Goal: Task Accomplishment & Management: Manage account settings

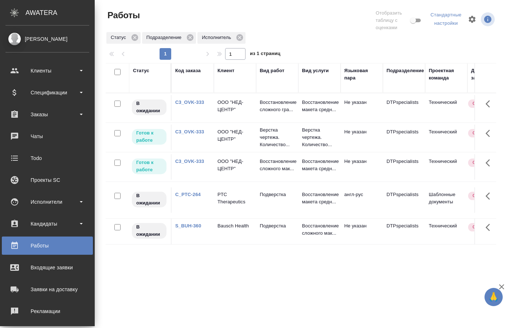
scroll to position [71, 0]
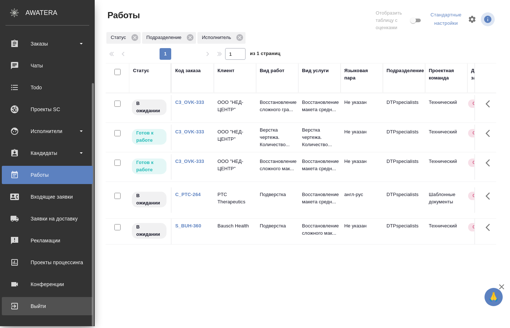
click at [42, 306] on div "Выйти" at bounding box center [47, 306] width 84 height 11
click at [40, 308] on div "Выйти" at bounding box center [47, 306] width 84 height 11
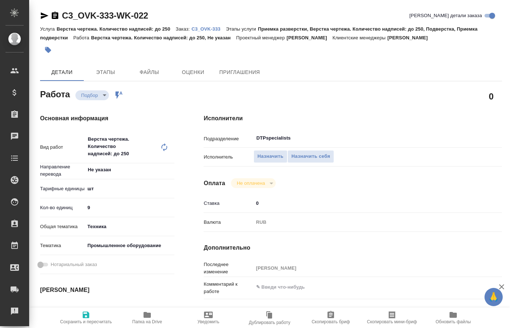
type textarea "x"
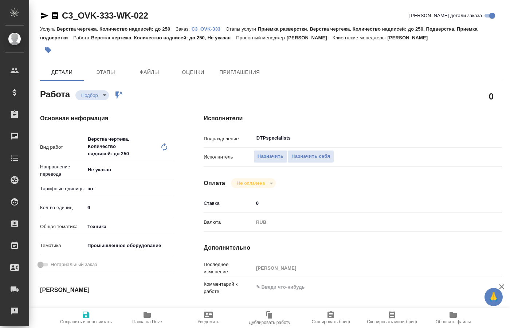
type textarea "x"
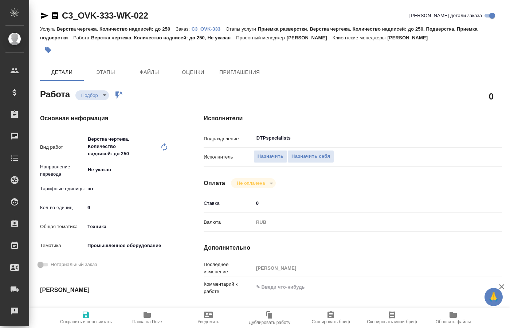
type textarea "x"
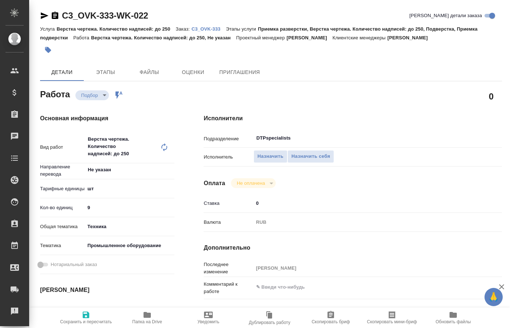
type textarea "x"
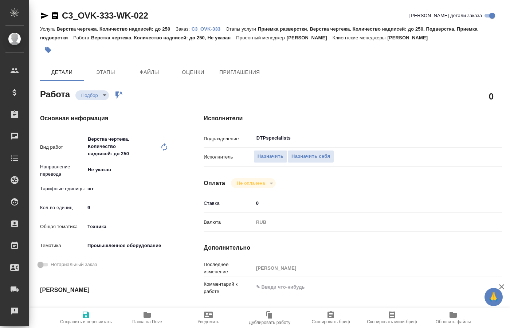
type textarea "x"
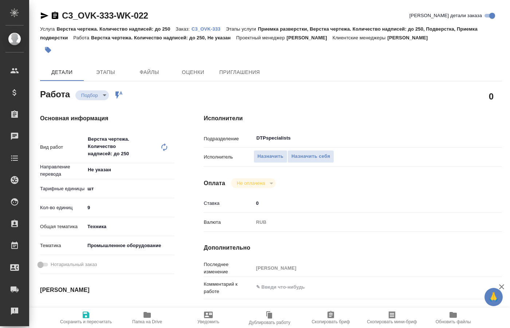
type textarea "x"
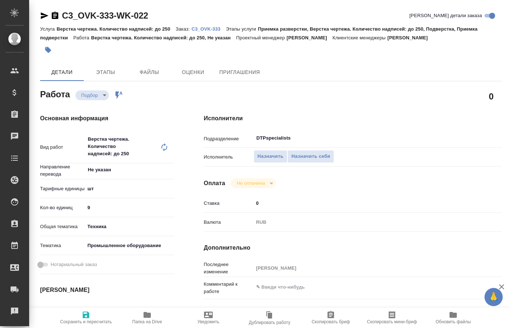
type textarea "x"
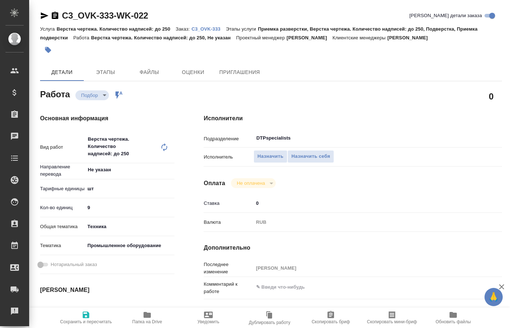
type textarea "x"
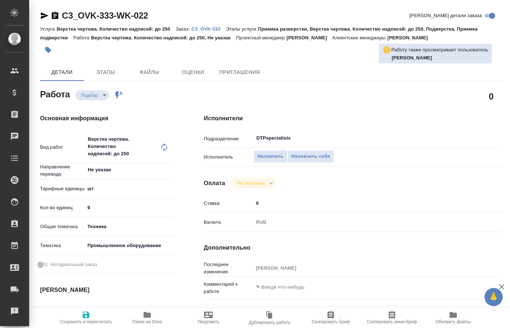
type textarea "x"
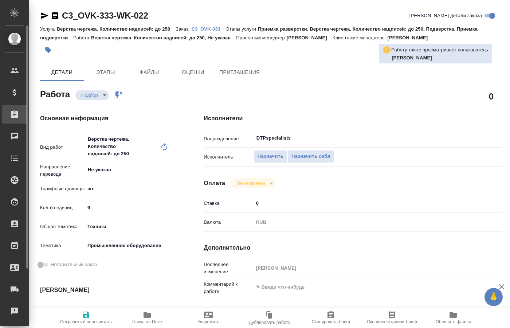
type textarea "x"
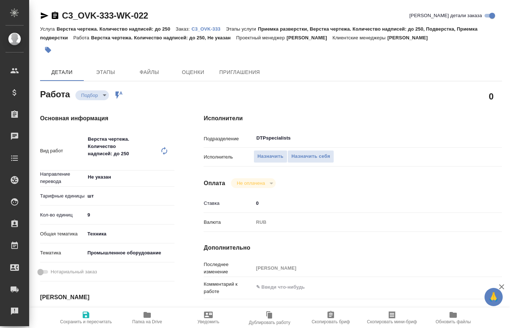
type textarea "x"
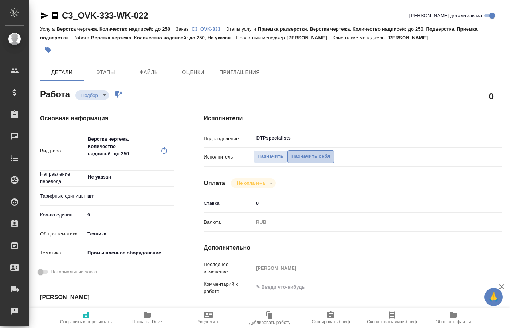
click at [303, 152] on span "Назначить себя" at bounding box center [310, 156] width 39 height 8
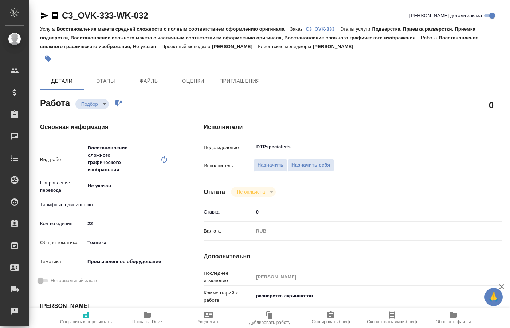
type textarea "x"
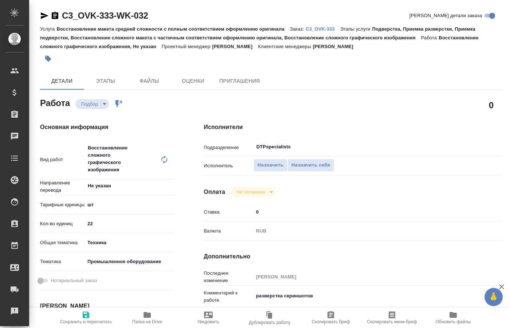
type textarea "x"
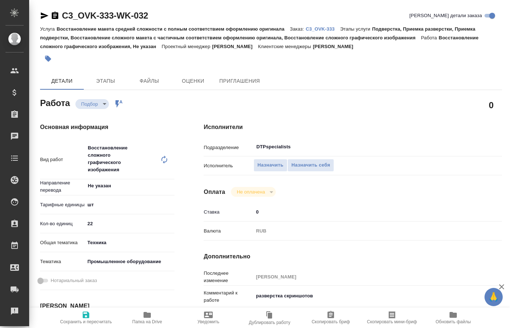
type textarea "x"
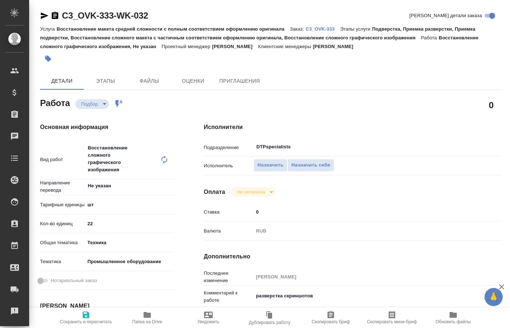
type textarea "x"
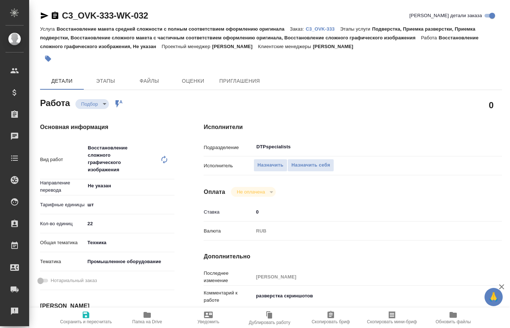
type textarea "x"
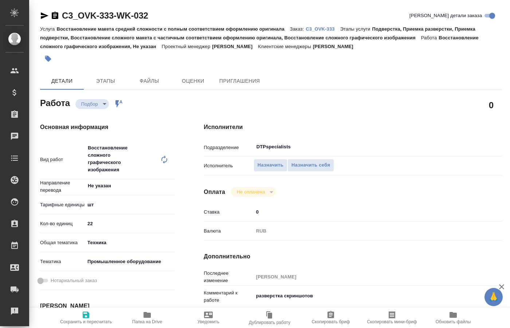
type textarea "x"
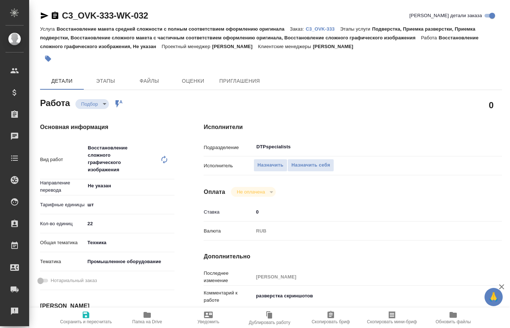
type textarea "x"
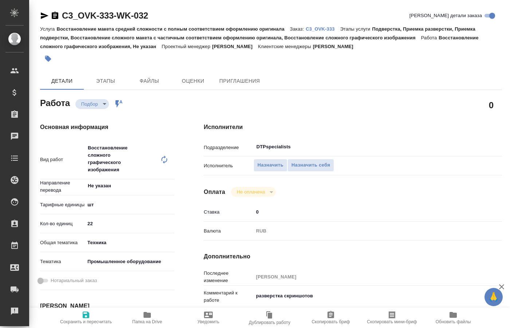
type textarea "x"
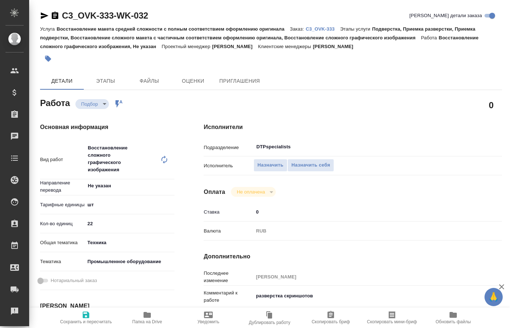
scroll to position [37, 0]
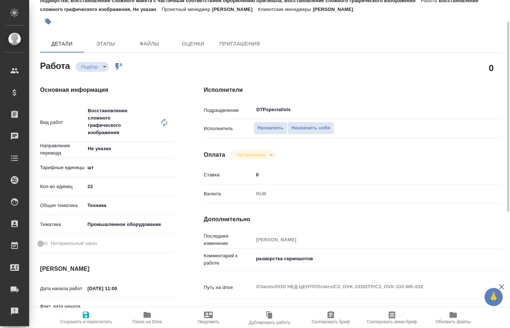
type textarea "x"
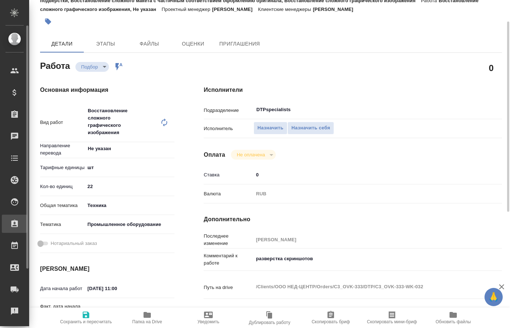
type textarea "x"
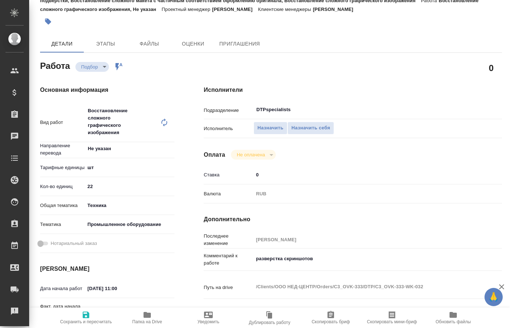
drag, startPoint x: 351, startPoint y: 212, endPoint x: 347, endPoint y: 212, distance: 4.4
click at [351, 215] on h4 "Дополнительно" at bounding box center [353, 219] width 298 height 9
type textarea "x"
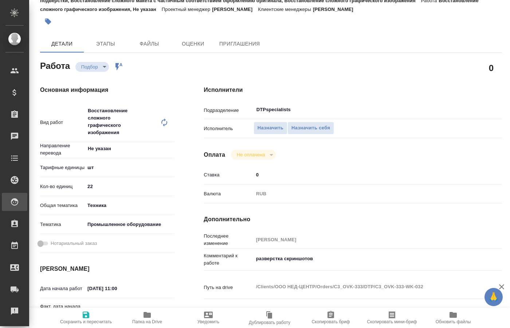
type textarea "x"
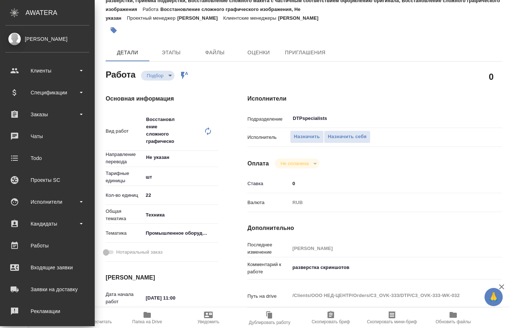
type textarea "x"
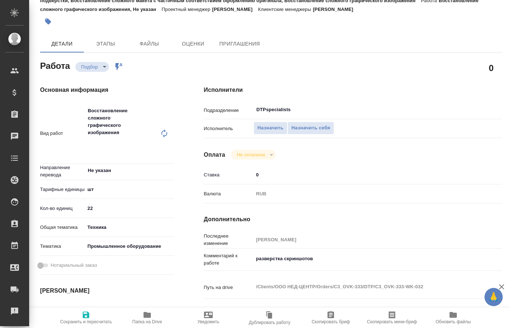
type textarea "x"
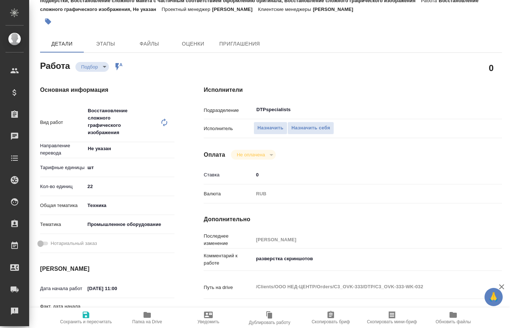
scroll to position [149, 0]
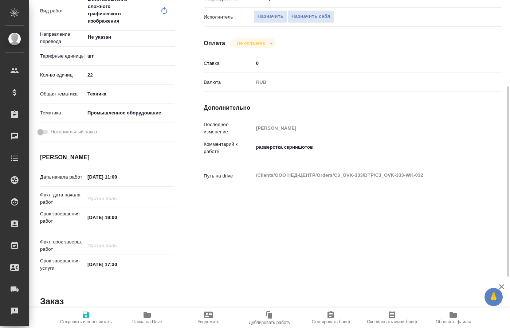
type textarea "x"
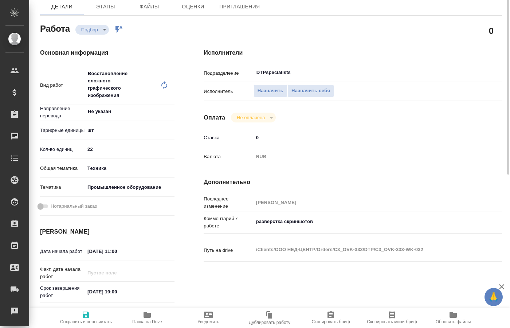
scroll to position [37, 0]
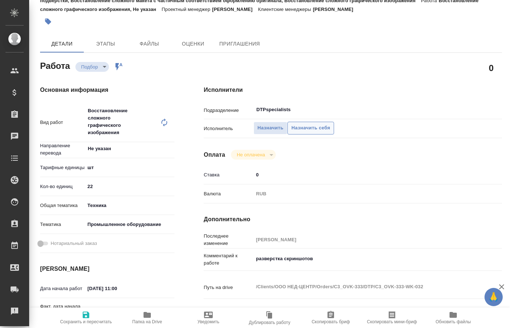
click at [307, 124] on span "Назначить себя" at bounding box center [310, 128] width 39 height 8
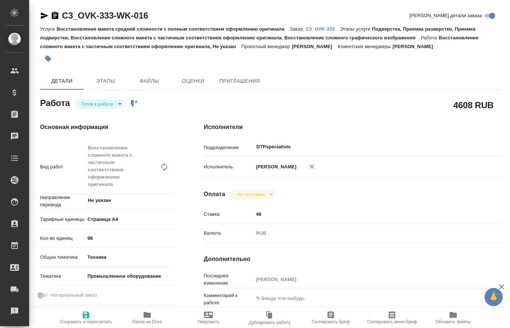
type textarea "x"
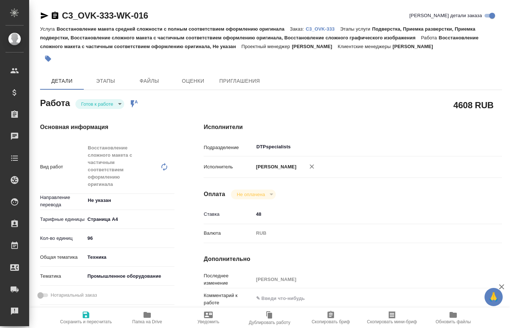
type textarea "x"
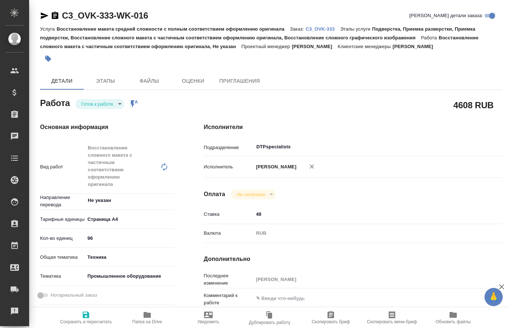
type textarea "x"
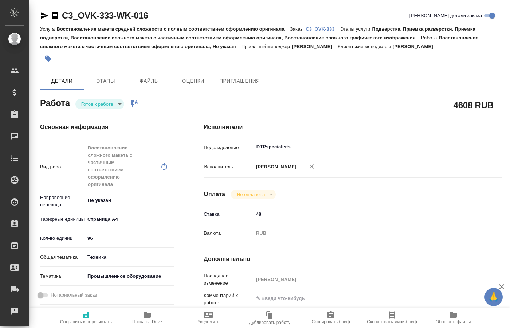
type textarea "x"
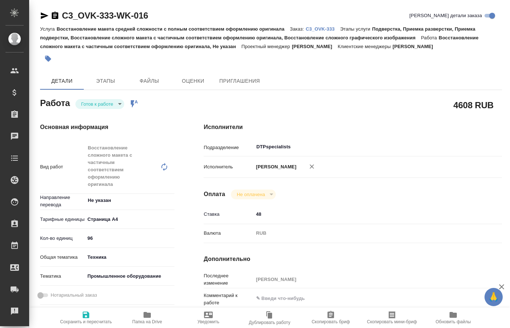
type textarea "x"
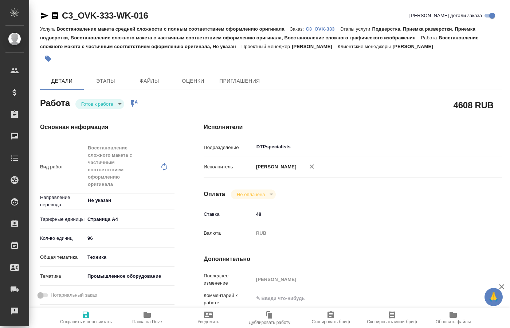
type textarea "x"
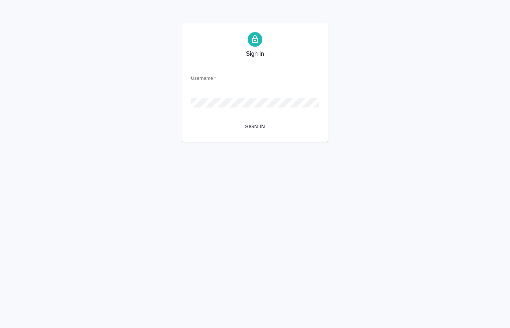
click at [217, 76] on input "Username   *" at bounding box center [255, 78] width 128 height 10
click at [93, 140] on div "Sign in Username   * Password   * urlPath   * / Sign in" at bounding box center [255, 82] width 510 height 118
click at [215, 78] on input "Username   *" at bounding box center [255, 78] width 128 height 10
paste input "o.kucherenko@awatera.com"
type input "o.kucherenko@awatera.com"
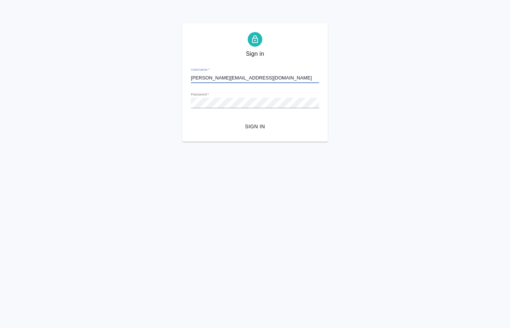
click at [244, 126] on span "Sign in" at bounding box center [255, 126] width 117 height 9
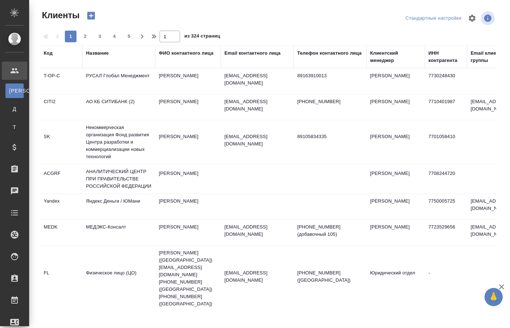
select select "RU"
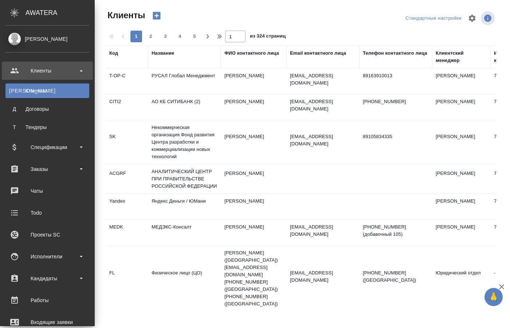
scroll to position [74, 0]
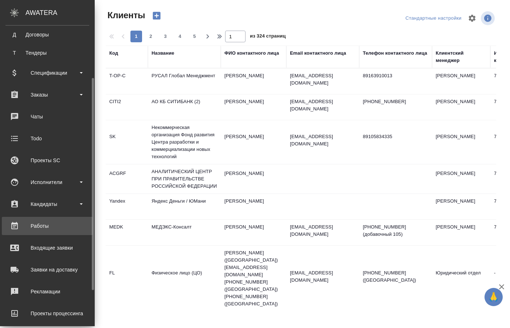
click at [44, 228] on div "Работы" at bounding box center [47, 225] width 84 height 11
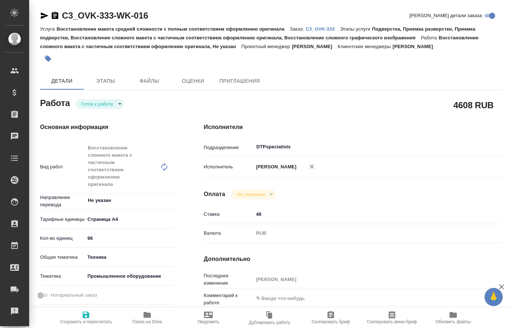
type textarea "x"
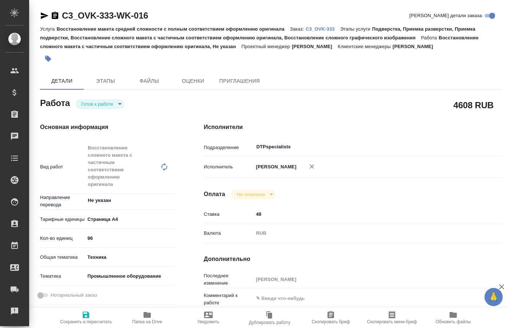
type textarea "x"
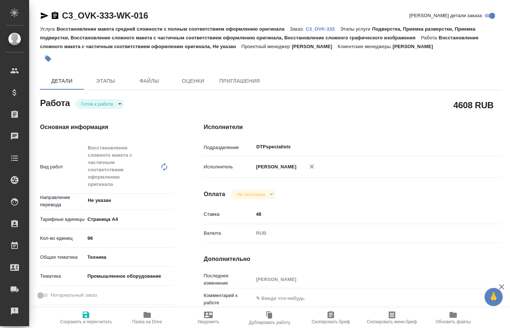
type textarea "x"
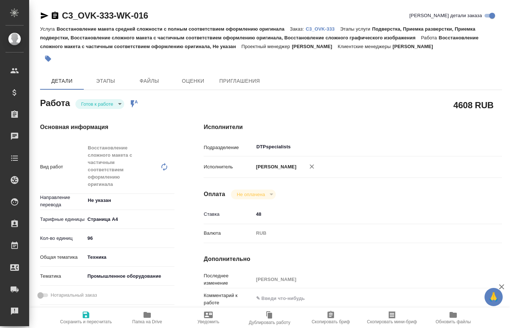
type textarea "x"
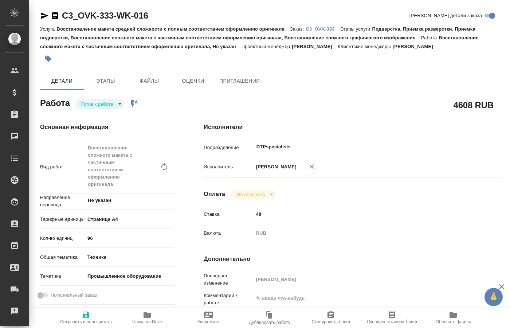
type textarea "x"
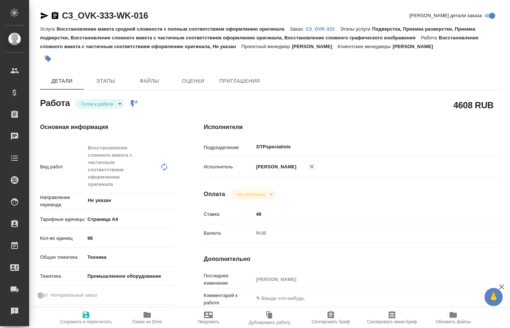
type textarea "x"
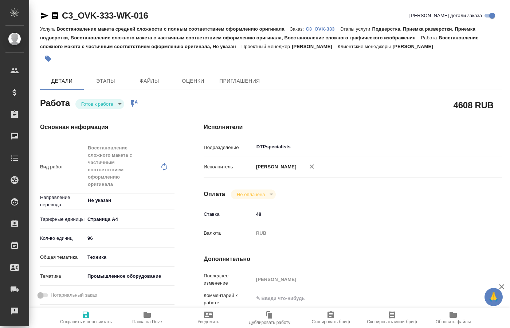
type textarea "x"
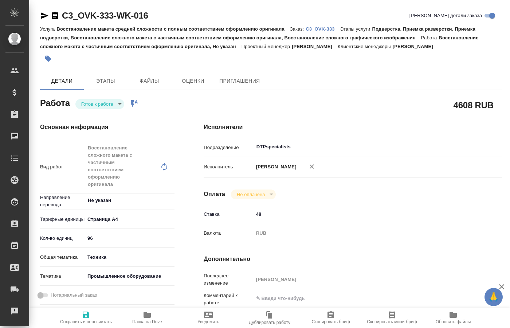
type textarea "x"
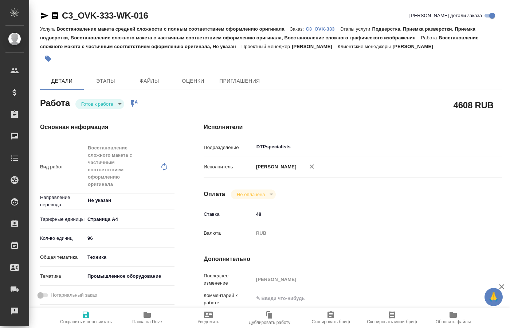
type textarea "x"
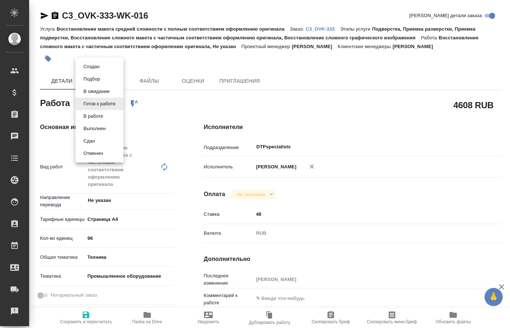
click at [119, 105] on body "🙏 .cls-1 fill:#fff; AWATERA Kucherenko Oksana Клиенты Спецификации Заказы 0 Чат…" at bounding box center [255, 164] width 510 height 328
click at [100, 116] on button "В работе" at bounding box center [93, 116] width 24 height 8
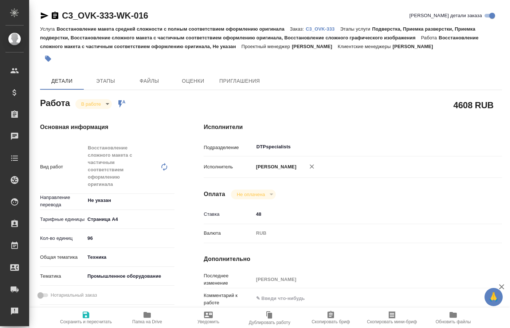
type textarea "x"
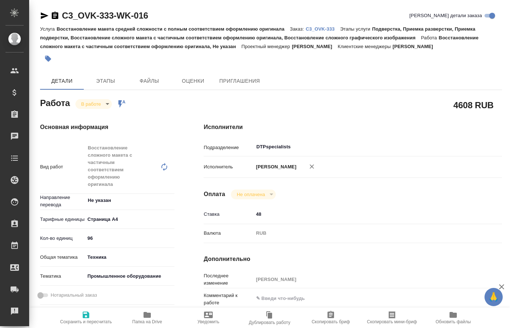
type textarea "x"
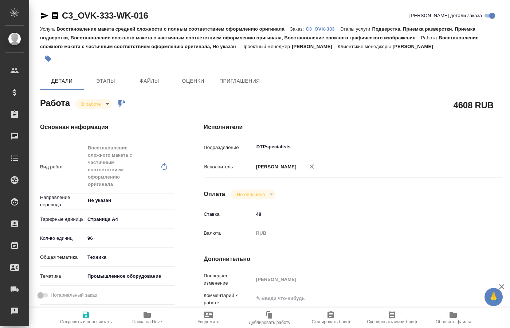
type textarea "x"
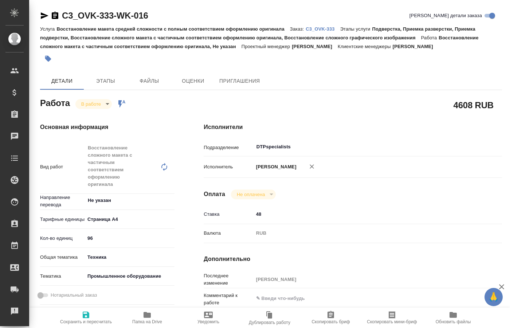
type textarea "x"
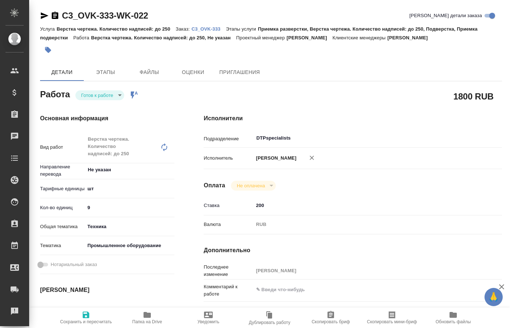
type textarea "x"
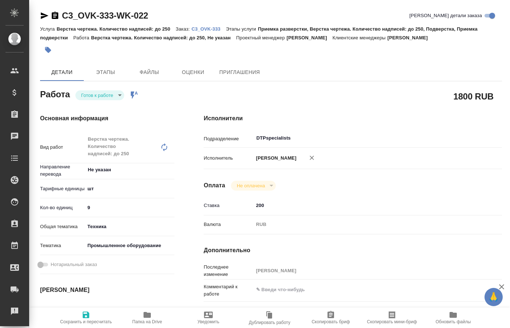
type textarea "x"
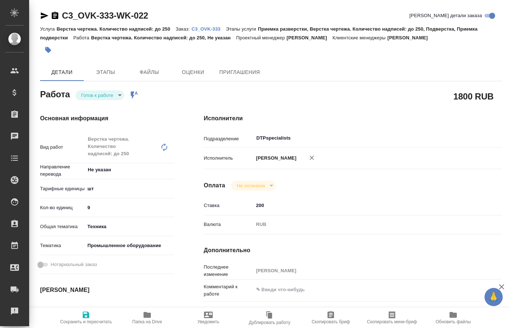
type textarea "x"
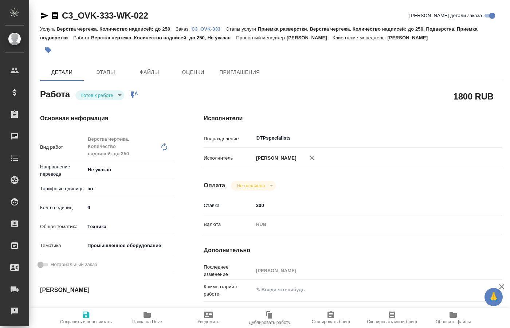
type textarea "x"
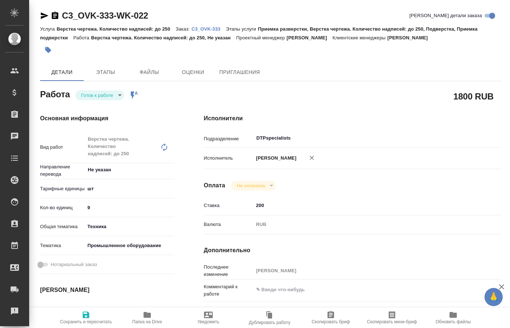
type textarea "x"
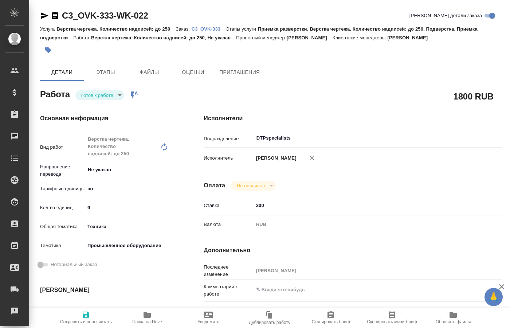
type textarea "x"
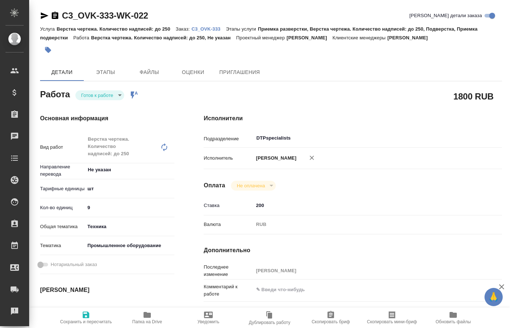
type textarea "x"
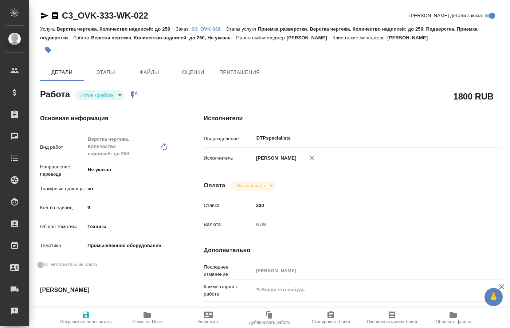
type textarea "x"
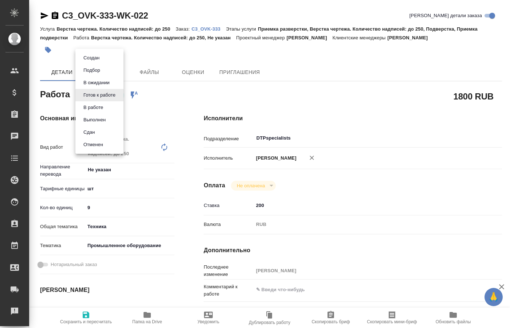
click at [119, 95] on body "🙏 .cls-1 fill:#fff; AWATERA Kucherenko Oksana Клиенты Спецификации Заказы 0 Чат…" at bounding box center [255, 164] width 510 height 328
click at [97, 109] on button "В работе" at bounding box center [93, 107] width 24 height 8
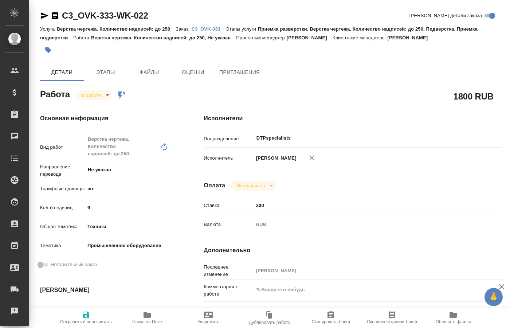
type textarea "x"
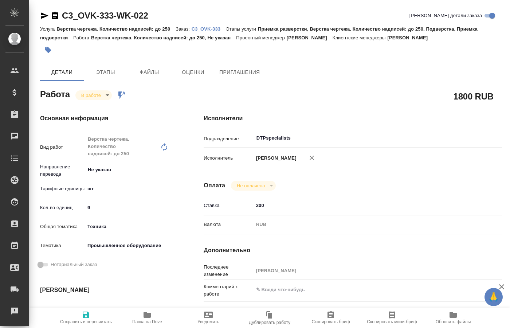
type textarea "x"
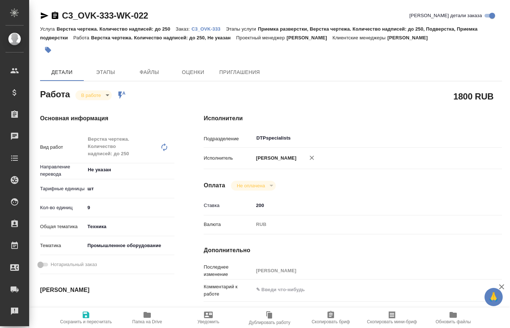
type textarea "x"
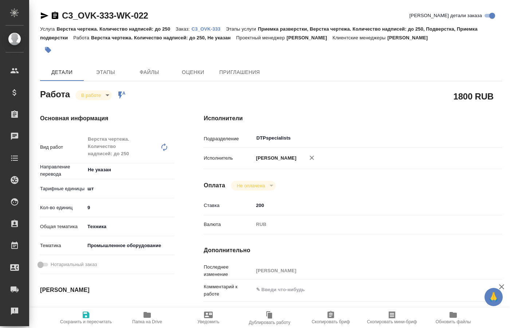
type textarea "x"
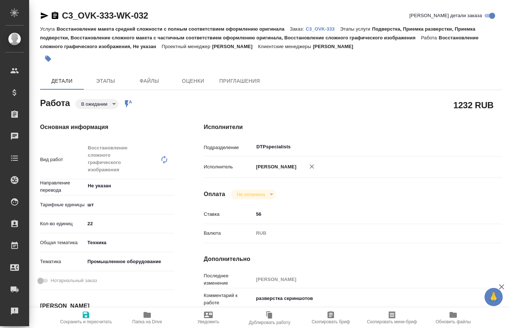
type textarea "x"
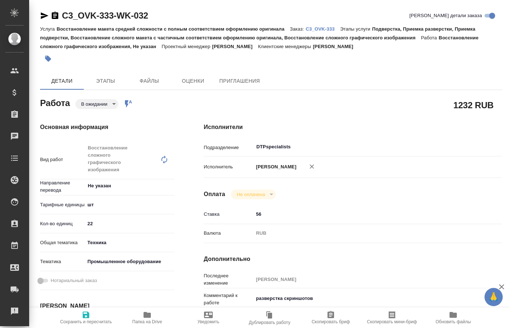
type textarea "x"
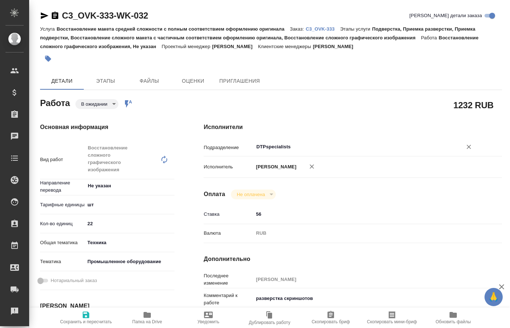
type textarea "x"
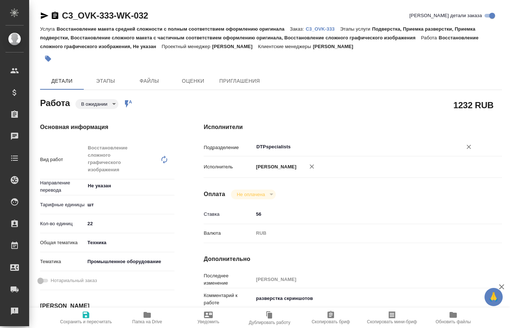
type textarea "x"
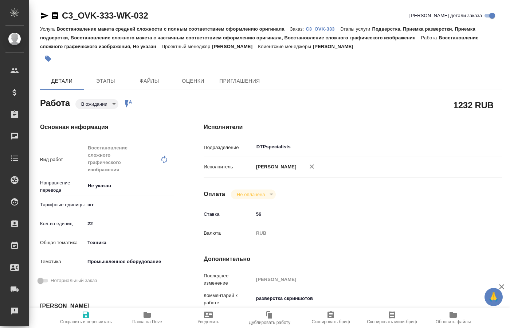
type textarea "x"
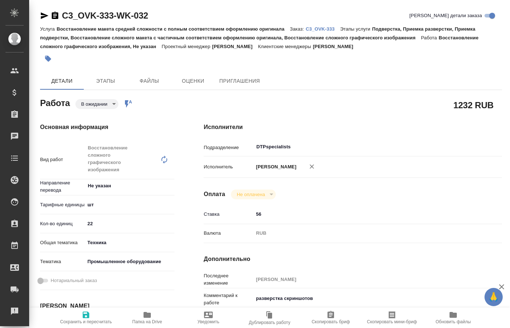
type textarea "x"
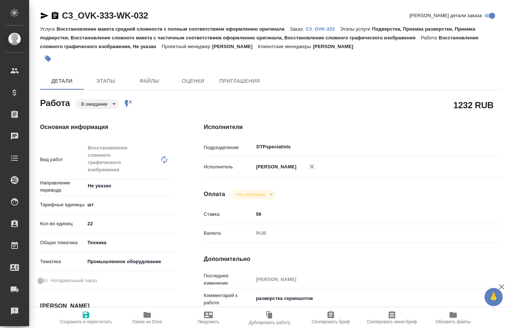
type textarea "x"
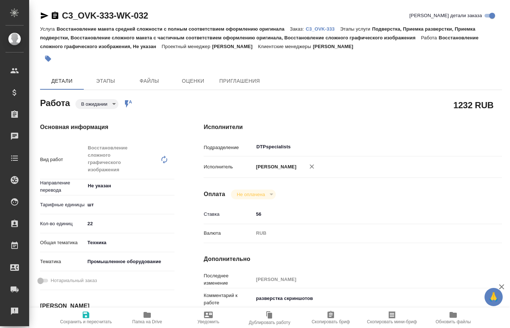
type textarea "x"
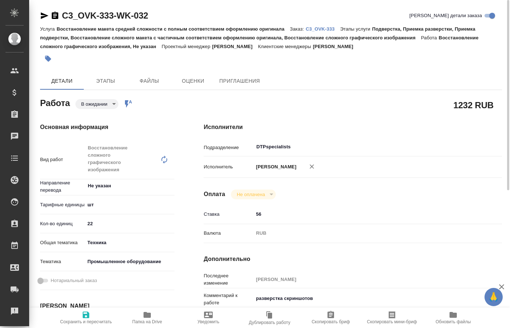
click at [322, 27] on p "C3_OVK-333" at bounding box center [323, 28] width 34 height 5
click at [111, 106] on body "🙏 .cls-1 fill:#fff; AWATERA [PERSON_NAME] Спецификации Заказы 0 Чаты Todo Проек…" at bounding box center [255, 164] width 510 height 328
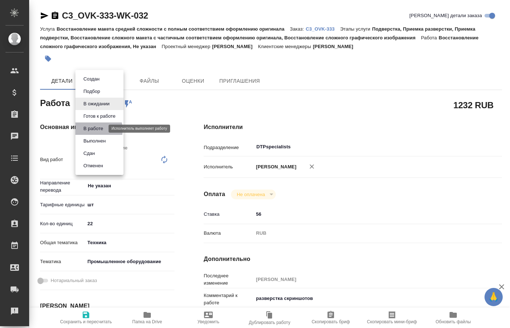
click at [95, 130] on button "В работе" at bounding box center [93, 129] width 24 height 8
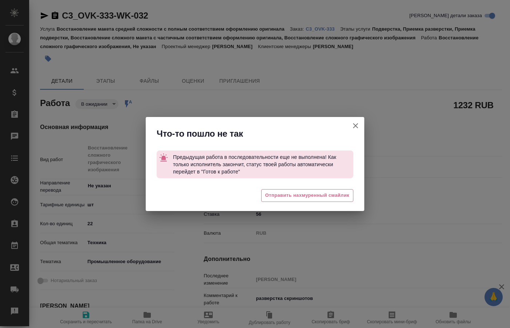
type textarea "x"
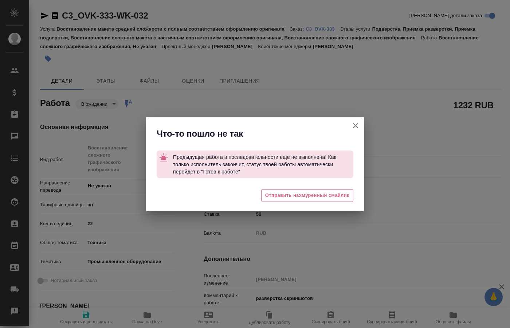
type textarea "x"
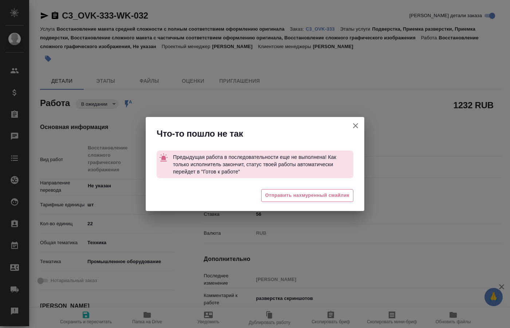
type textarea "x"
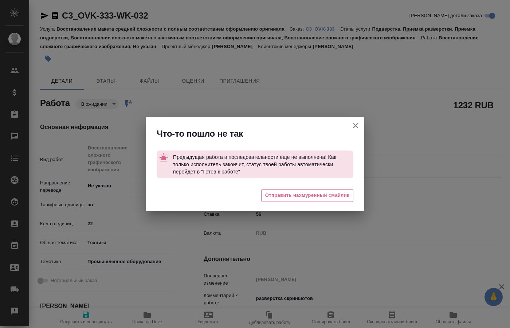
type textarea "x"
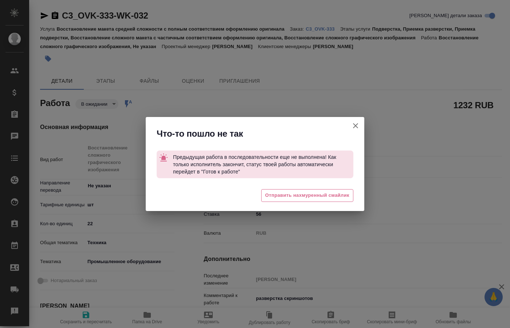
click at [356, 127] on icon "button" at bounding box center [355, 125] width 9 height 9
type textarea "x"
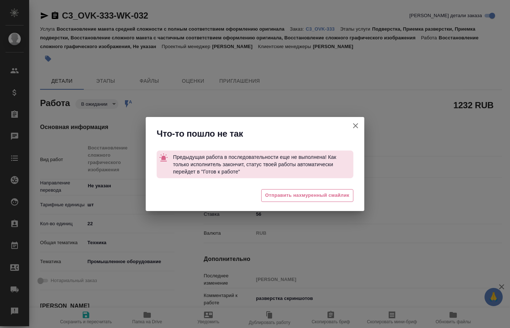
type textarea "x"
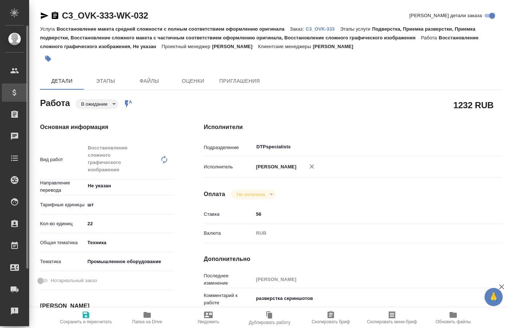
type textarea "x"
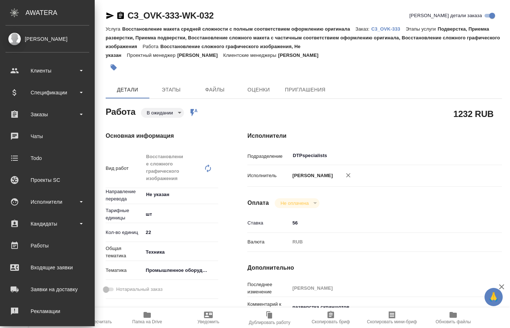
type textarea "x"
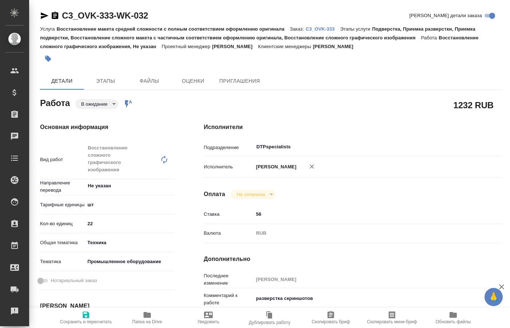
type textarea "x"
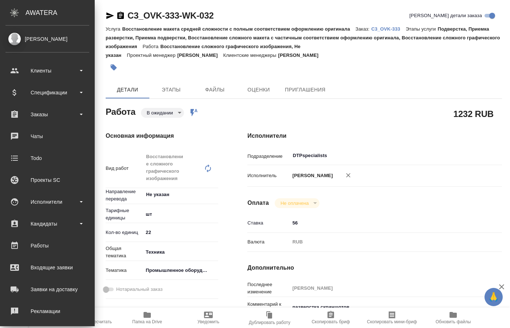
type textarea "x"
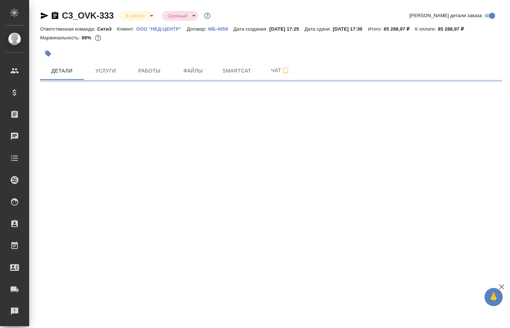
select select "RU"
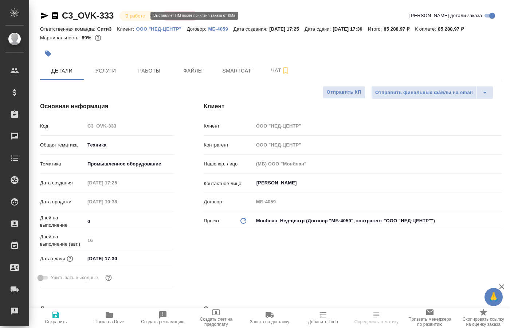
type textarea "x"
click at [275, 72] on span "Чат" at bounding box center [280, 70] width 35 height 9
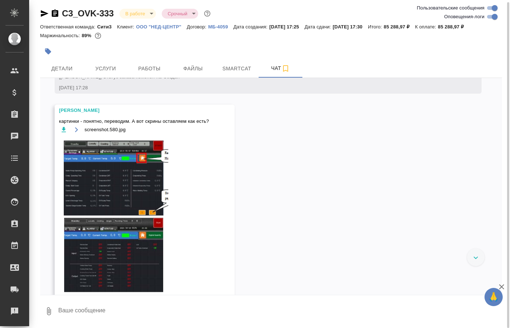
scroll to position [74, 0]
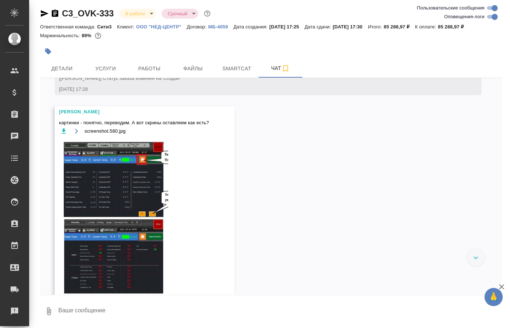
click at [209, 257] on div "Арсеньева Вера картинки - понятно, переводим. А вот скрины оставляем как есть? …" at bounding box center [145, 212] width 180 height 213
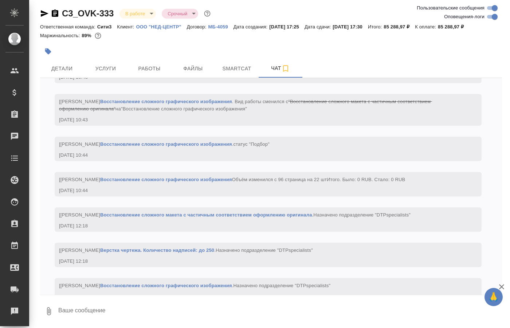
scroll to position [3165, 0]
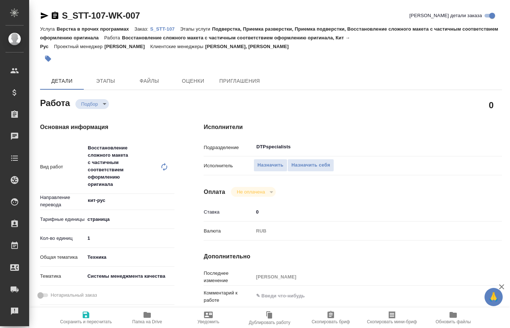
type textarea "x"
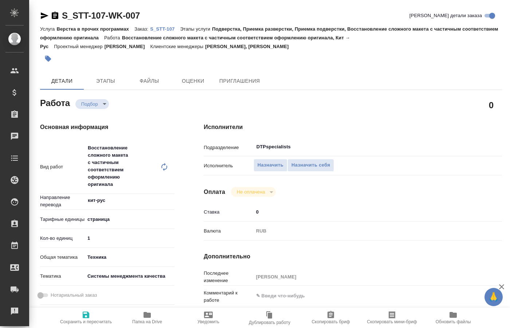
type textarea "x"
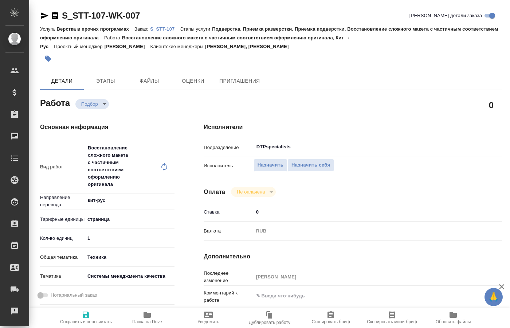
type textarea "x"
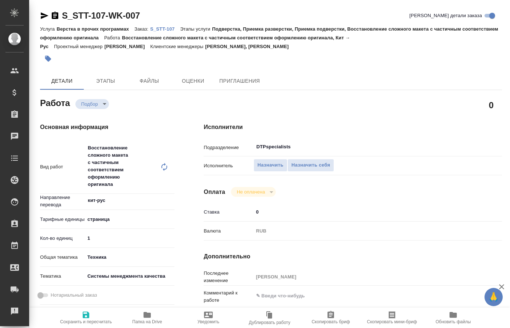
type textarea "x"
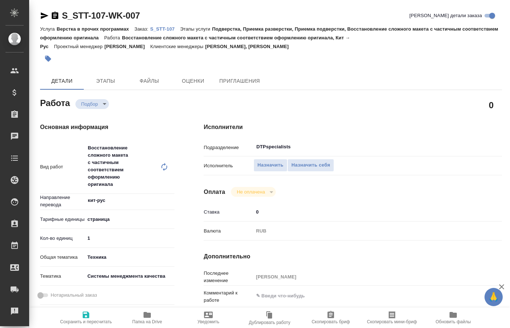
type textarea "x"
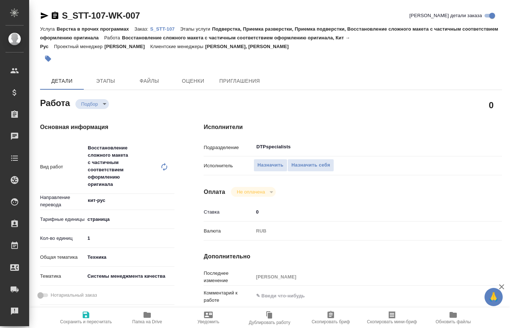
type textarea "x"
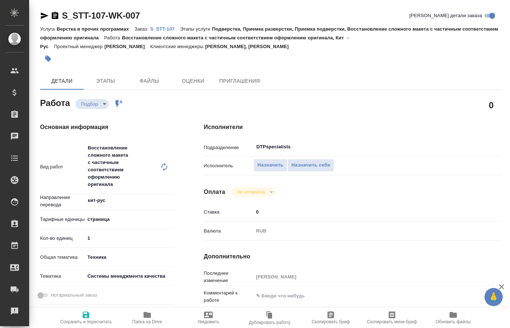
type textarea "x"
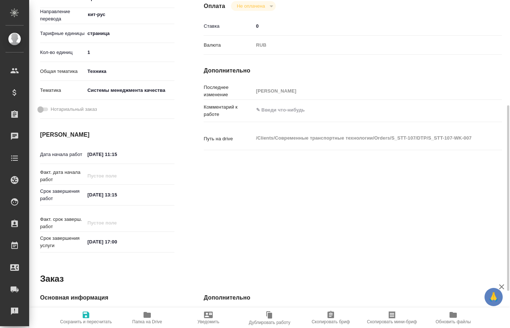
scroll to position [251, 0]
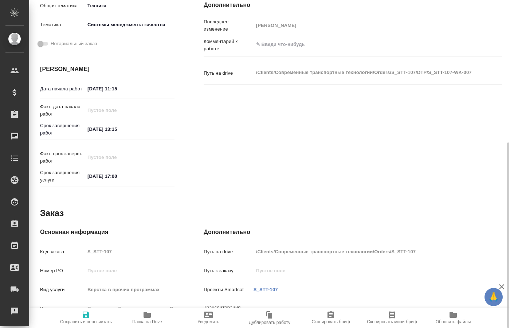
click at [147, 318] on icon "button" at bounding box center [147, 314] width 9 height 9
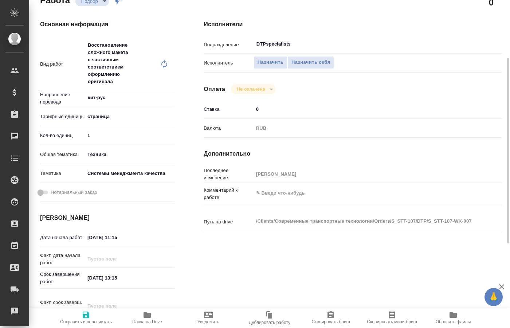
scroll to position [0, 0]
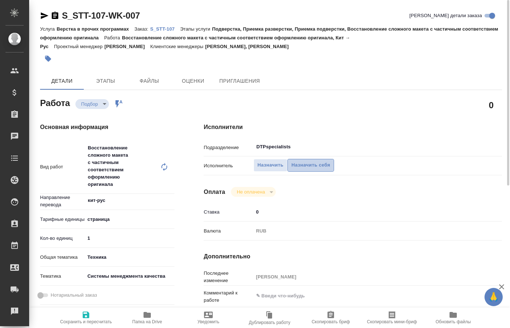
click at [311, 161] on span "Назначить себя" at bounding box center [310, 165] width 39 height 8
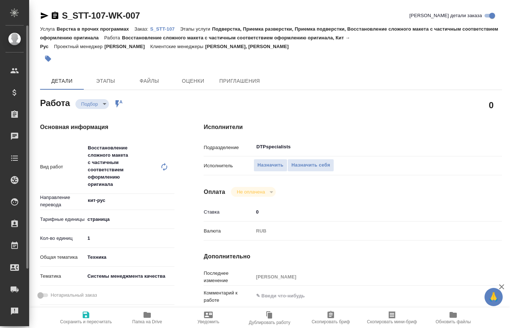
type textarea "x"
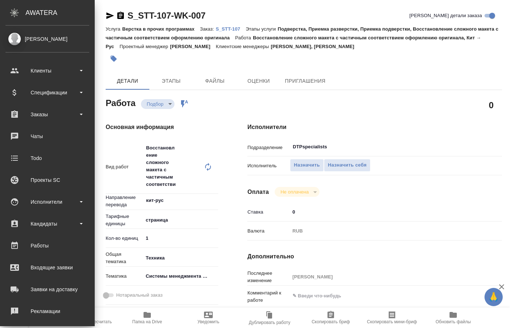
type textarea "x"
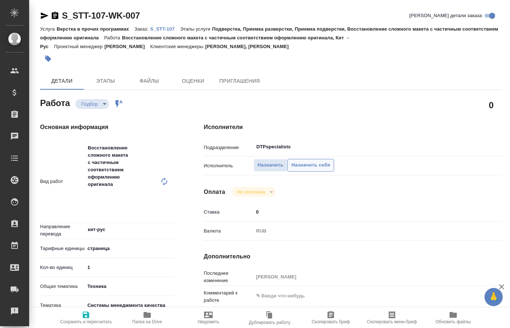
click at [306, 161] on span "Назначить себя" at bounding box center [310, 165] width 39 height 8
type textarea "x"
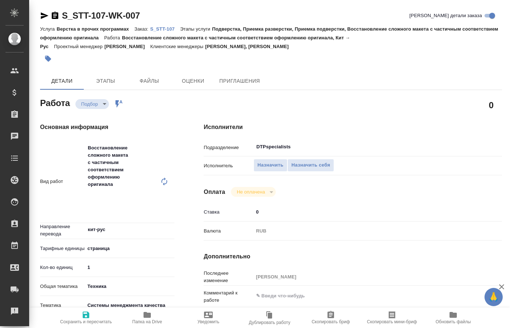
type textarea "x"
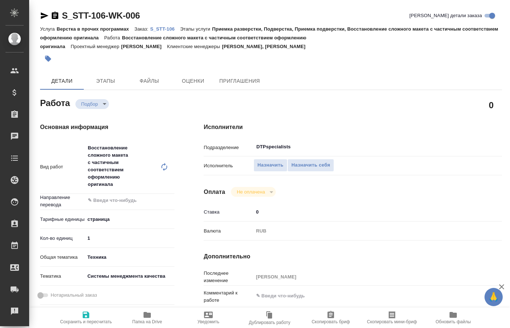
type textarea "x"
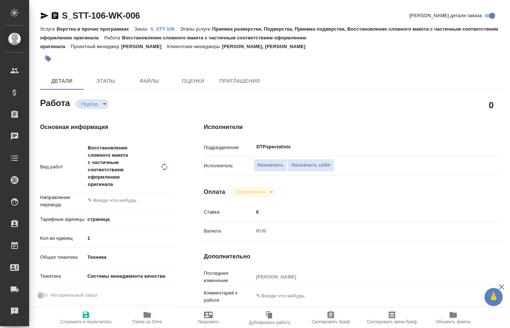
type textarea "x"
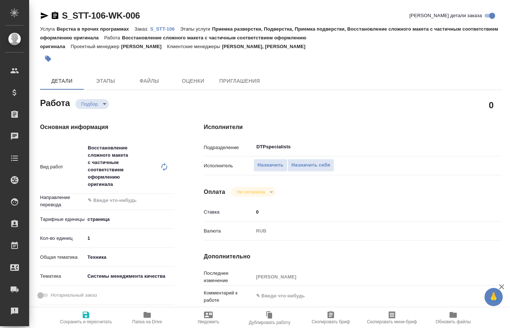
type textarea "x"
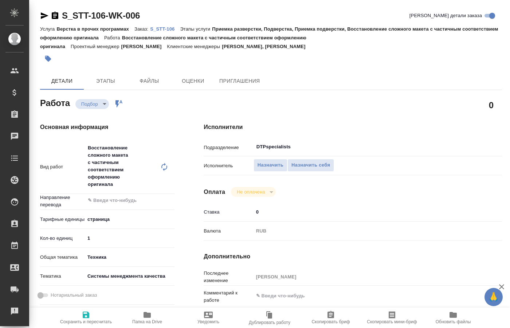
type textarea "x"
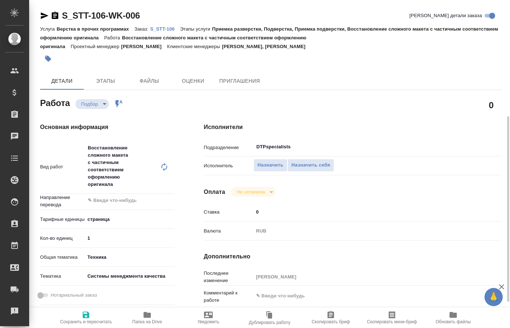
type textarea "x"
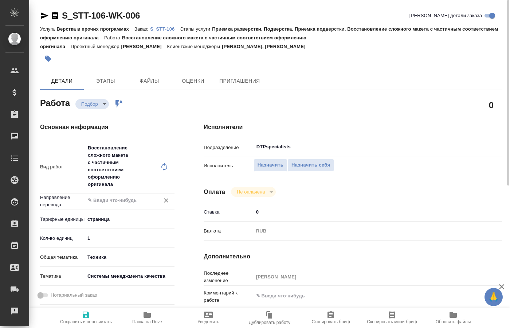
type textarea "x"
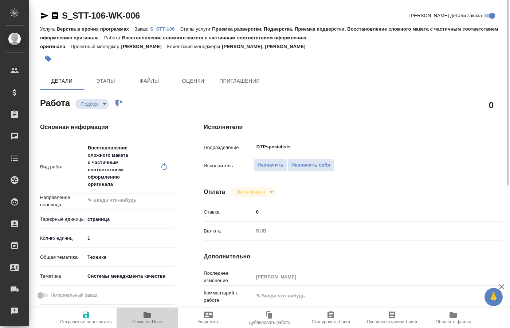
click at [153, 318] on span "Папка на Drive" at bounding box center [147, 317] width 52 height 14
drag, startPoint x: 309, startPoint y: 158, endPoint x: 290, endPoint y: 151, distance: 20.0
click at [309, 161] on span "Назначить себя" at bounding box center [310, 165] width 39 height 8
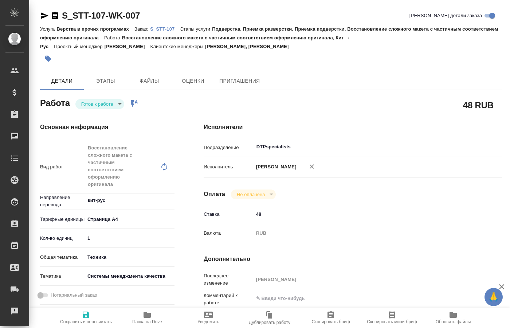
type textarea "x"
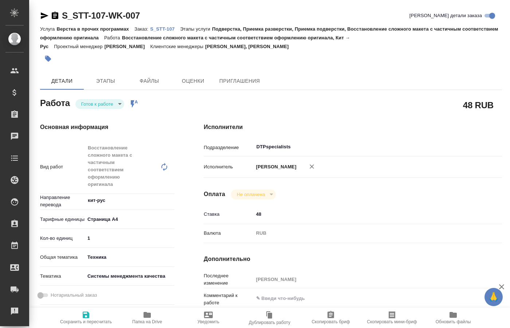
type textarea "x"
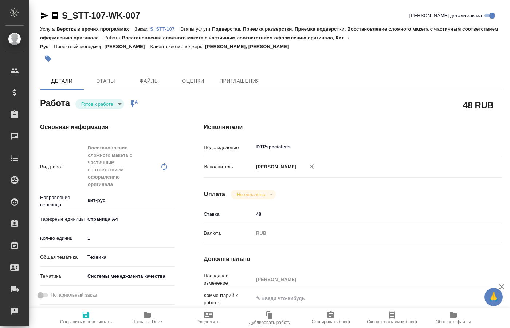
type textarea "x"
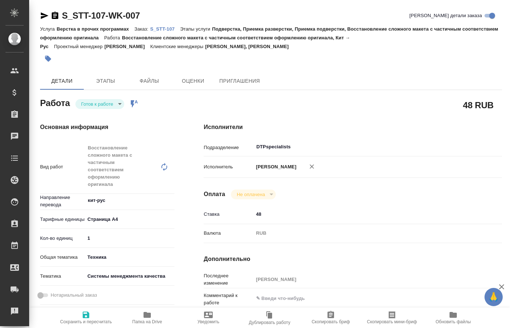
type textarea "x"
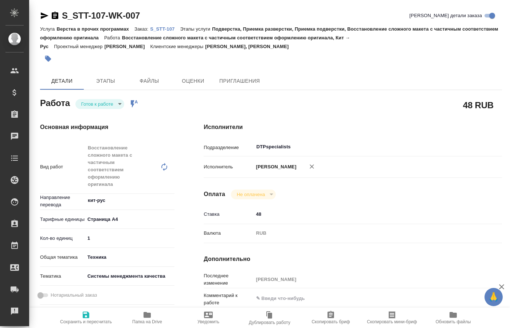
type textarea "x"
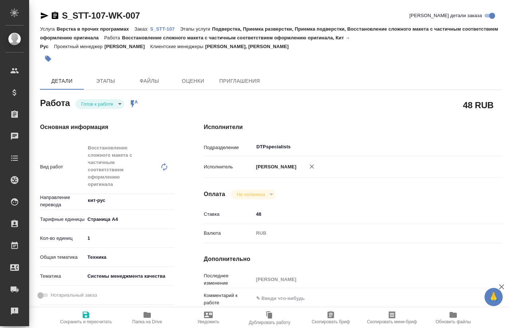
type textarea "x"
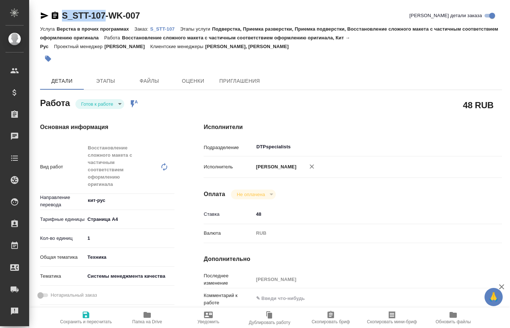
drag, startPoint x: 62, startPoint y: 8, endPoint x: 105, endPoint y: 22, distance: 45.6
copy link "S_STT-107"
type textarea "x"
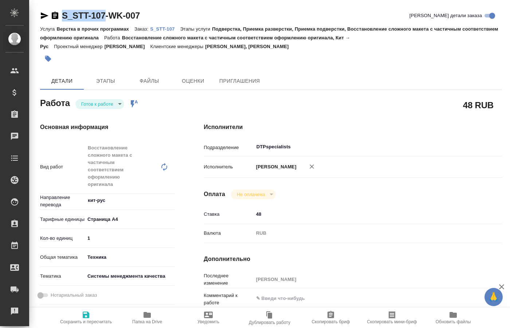
type textarea "x"
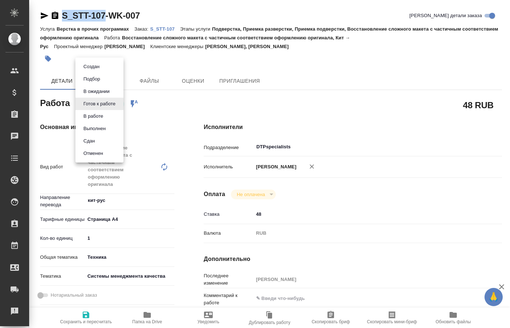
click at [118, 106] on body "🙏 .cls-1 fill:#fff; AWATERA [PERSON_NAME] Спецификации Заказы 0 Чаты Todo Проек…" at bounding box center [255, 164] width 510 height 328
click at [100, 116] on button "В работе" at bounding box center [93, 116] width 24 height 8
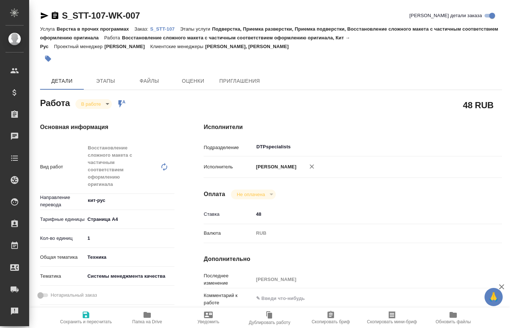
type textarea "x"
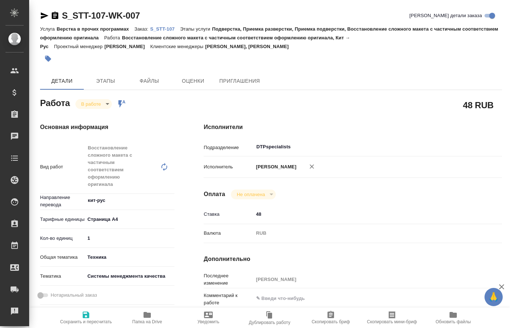
type textarea "x"
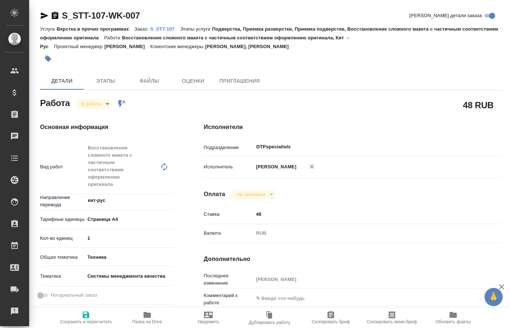
type textarea "x"
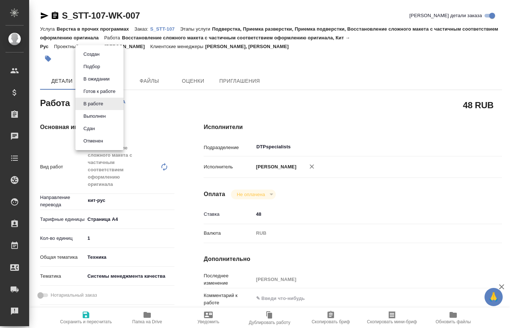
click at [109, 104] on body "🙏 .cls-1 fill:#fff; AWATERA [PERSON_NAME] Спецификации Заказы 0 Чаты Todo Проек…" at bounding box center [255, 164] width 510 height 328
type textarea "x"
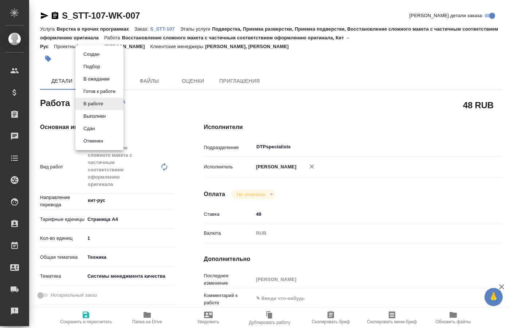
type textarea "x"
click at [102, 116] on button "Выполнен" at bounding box center [94, 116] width 27 height 8
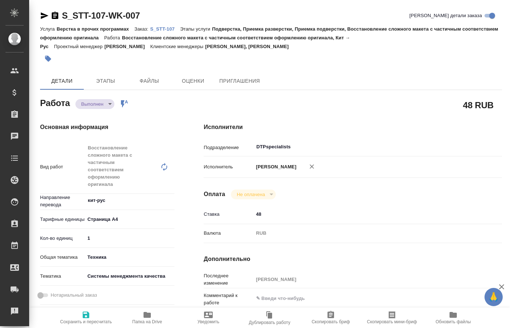
type textarea "x"
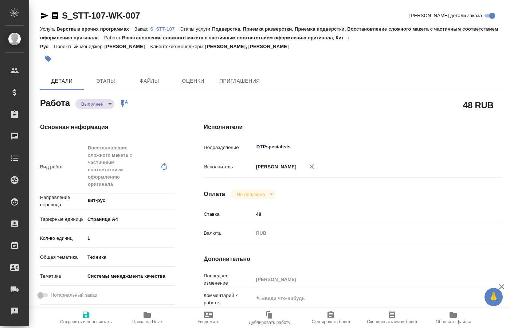
type textarea "x"
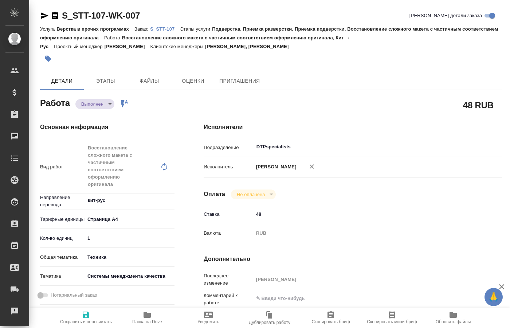
type textarea "x"
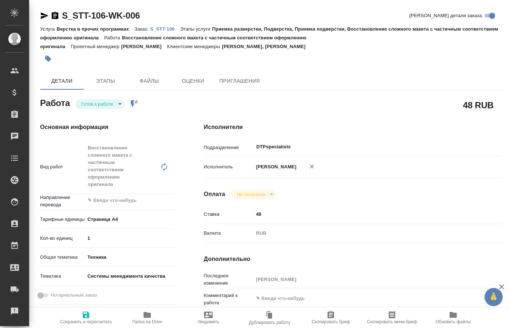
type input "readyForWork"
type textarea "Восстановление сложного макета с частичным соответствием оформлению оригинала"
type textarea "x"
type input "5f036ec4e16dec2d6b59c8ff"
type input "1"
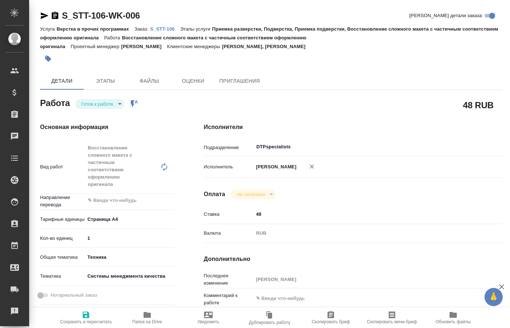
type input "tech"
type input "614984d8deb28370d38bb28f"
type input "05.09.2025 11:00"
type input "[DATE] 13:15"
type input "[DATE] 17:00"
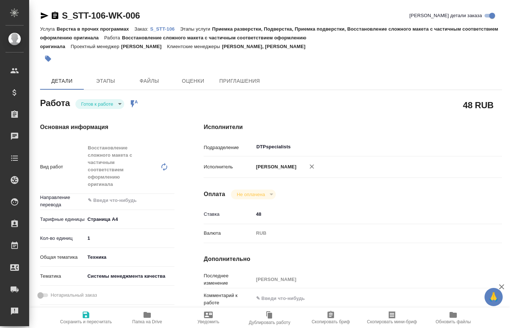
type input "DTPspecialists"
type input "notPayed"
type input "48"
type input "RUB"
type input "[PERSON_NAME]"
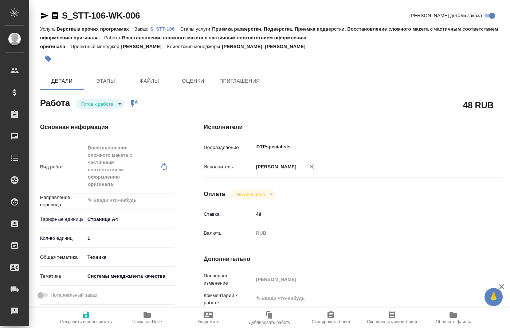
type textarea "x"
type textarea "/Clients/Современные транспортные технологии/Orders/S_STT-106/DTP/S_STT-106-WK-…"
type textarea "x"
type input "S_STT-106"
type input "Верстка в прочих программах"
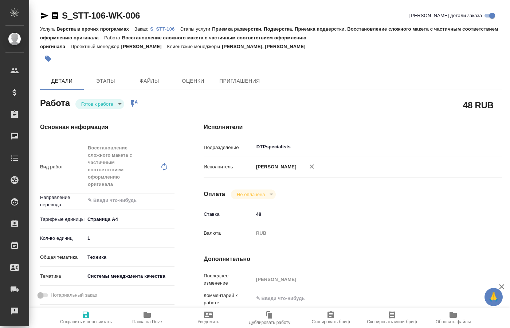
type input "Приемка разверстки, Подверстка, Приемка подверстки, Восстановление сложного мак…"
type input "[PERSON_NAME], [PERSON_NAME]"
type input "[PERSON_NAME]"
type input "/Clients/Современные транспортные технологии/Orders/S_STT-106"
type textarea "x"
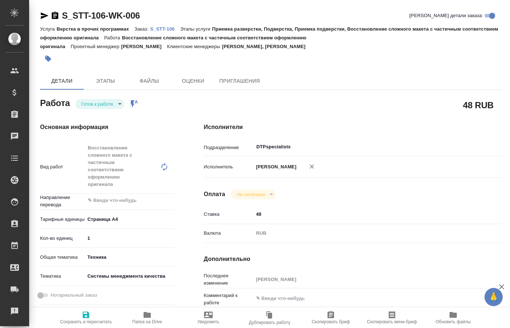
type textarea "кит-рус"
type textarea "x"
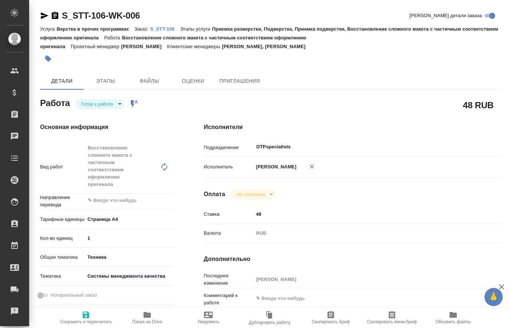
type textarea "x"
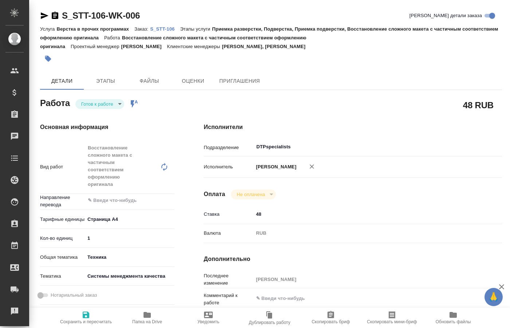
type textarea "x"
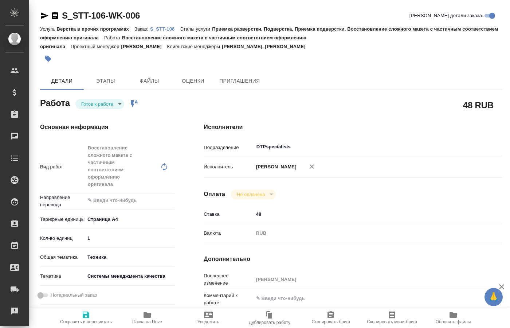
type textarea "x"
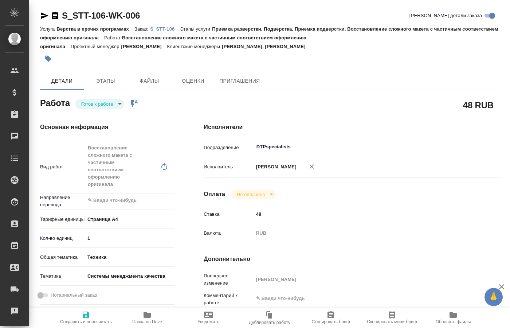
type textarea "x"
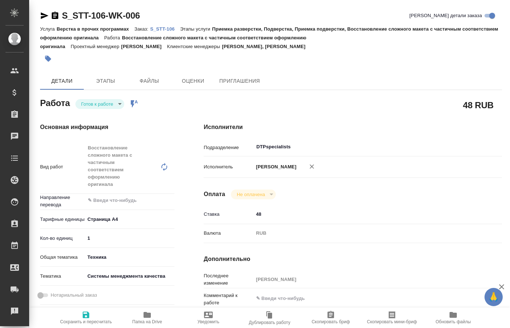
type textarea "x"
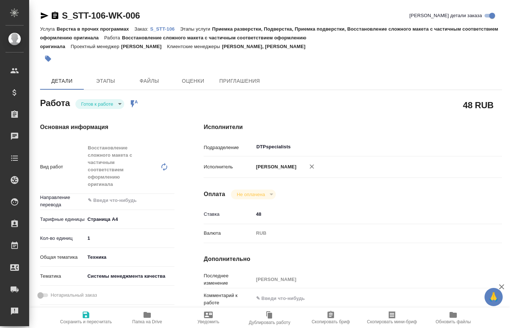
type textarea "x"
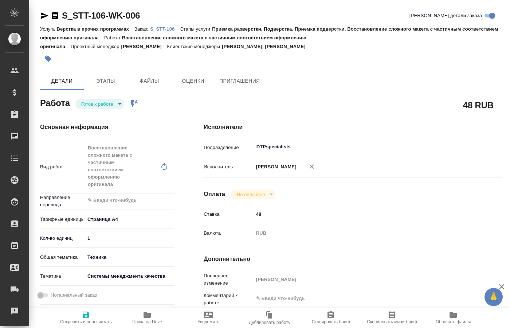
type textarea "x"
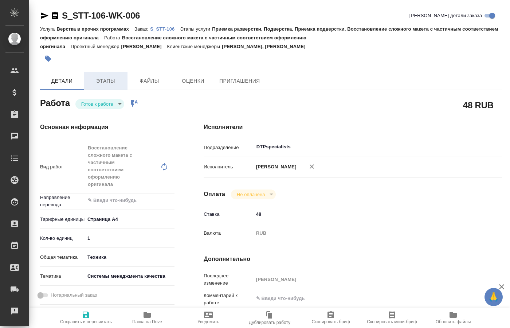
type textarea "x"
drag, startPoint x: 62, startPoint y: 6, endPoint x: 105, endPoint y: 17, distance: 43.9
copy link "S_STT-106"
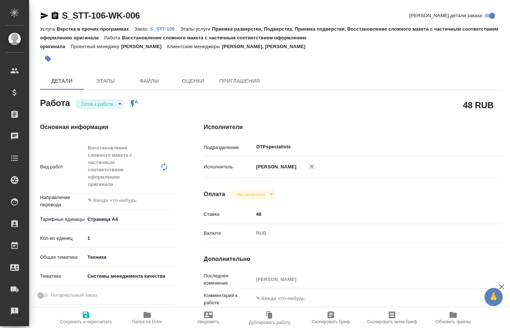
click at [507, 134] on div "Исполнители Подразделение DTPspecialists ​ Исполнитель Кучеренко Оксана Леонидо…" at bounding box center [352, 281] width 327 height 347
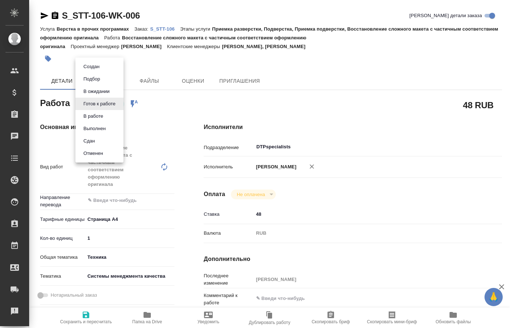
click at [119, 107] on body "🙏 .cls-1 fill:#fff; AWATERA Kucherenko Oksana Клиенты Спецификации Заказы 0 Чат…" at bounding box center [255, 164] width 510 height 328
click at [100, 118] on button "В работе" at bounding box center [93, 116] width 24 height 8
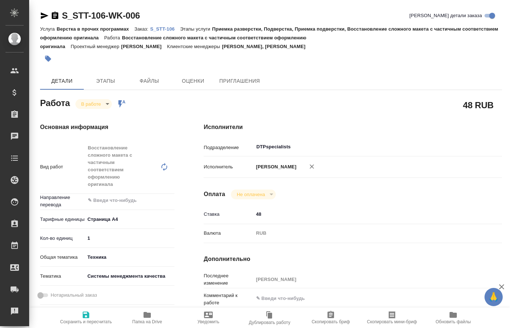
type textarea "x"
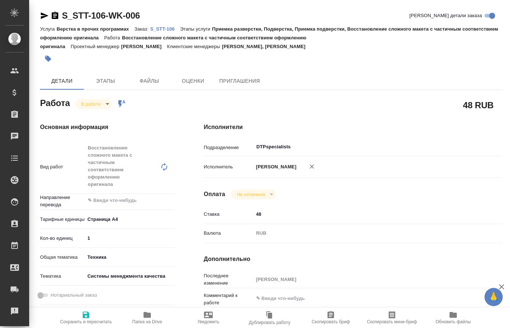
type textarea "x"
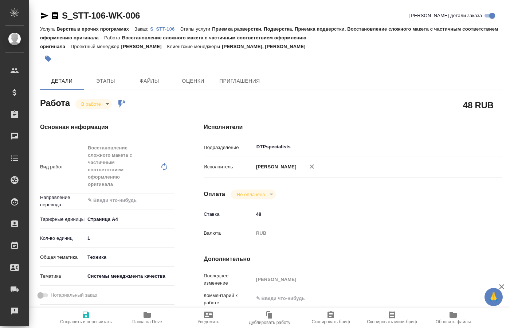
type textarea "x"
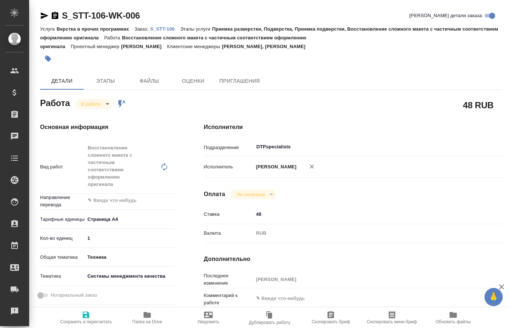
type textarea "x"
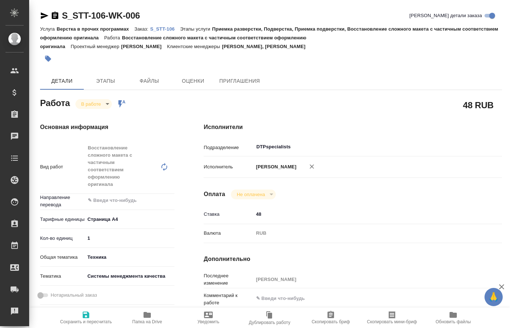
type textarea "x"
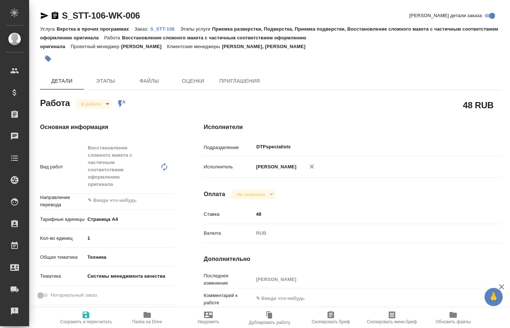
type textarea "x"
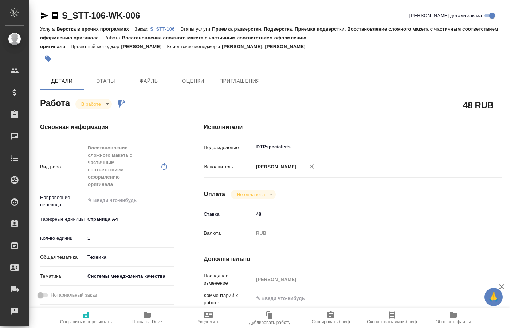
click at [146, 316] on icon "button" at bounding box center [147, 315] width 7 height 6
click at [101, 105] on body "🙏 .cls-1 fill:#fff; AWATERA Kucherenko Oksana Клиенты Спецификации Заказы 0 Чат…" at bounding box center [255, 164] width 510 height 328
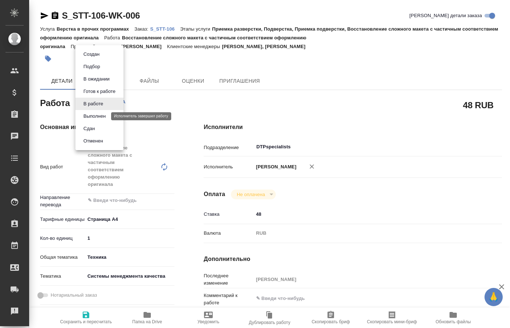
click at [95, 115] on button "Выполнен" at bounding box center [94, 116] width 27 height 8
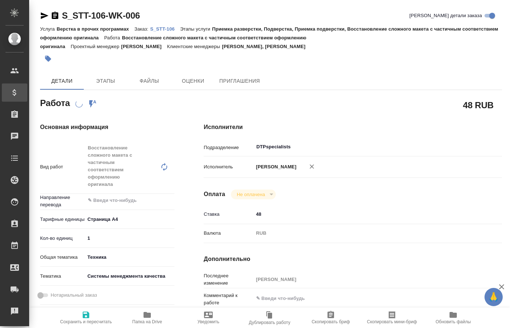
type textarea "x"
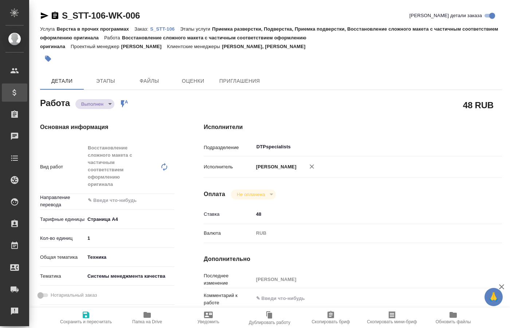
type textarea "x"
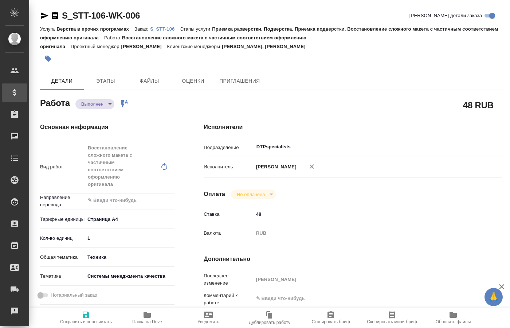
type textarea "x"
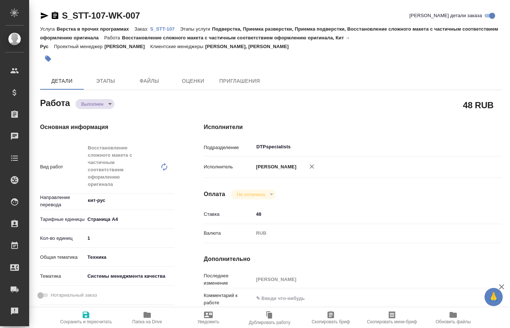
type textarea "x"
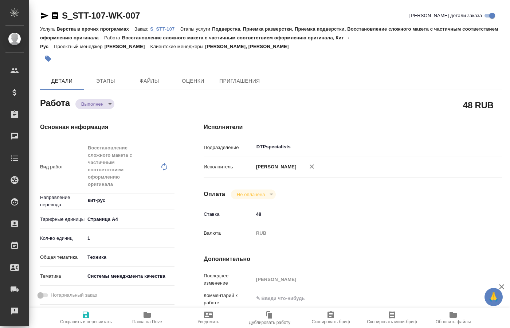
type textarea "x"
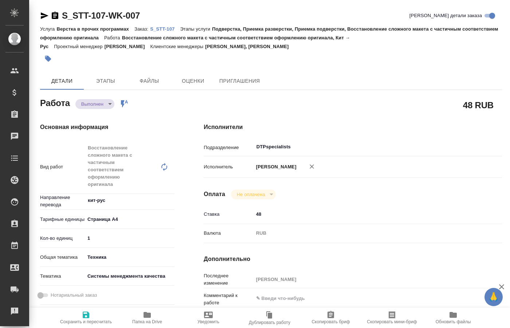
type textarea "x"
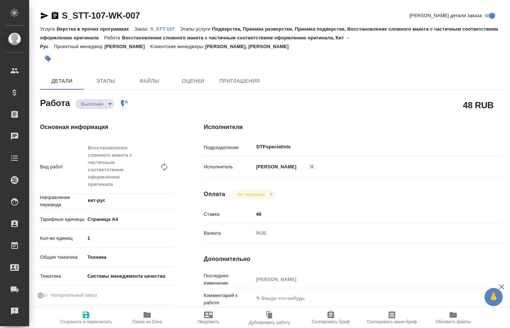
type textarea "x"
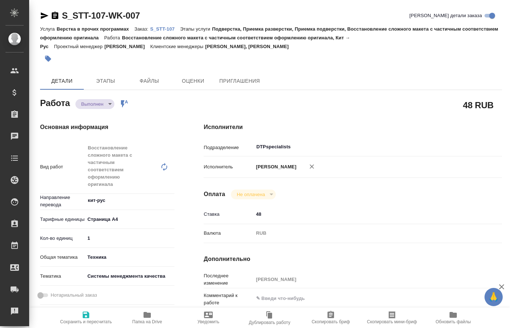
type textarea "x"
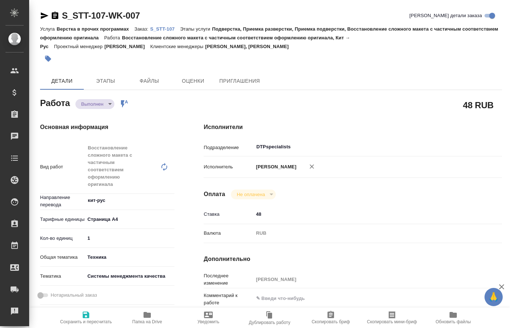
type textarea "x"
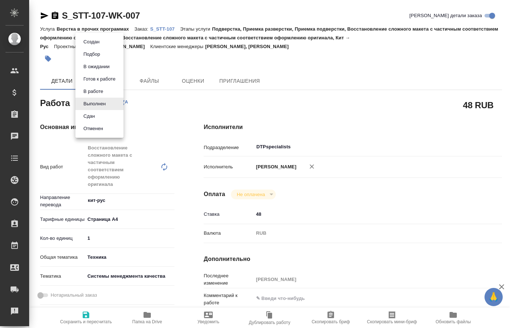
click at [103, 101] on body "🙏 .cls-1 fill:#fff; AWATERA Kucherenko Oksana Клиенты Спецификации Заказы Чаты …" at bounding box center [255, 164] width 510 height 328
type textarea "x"
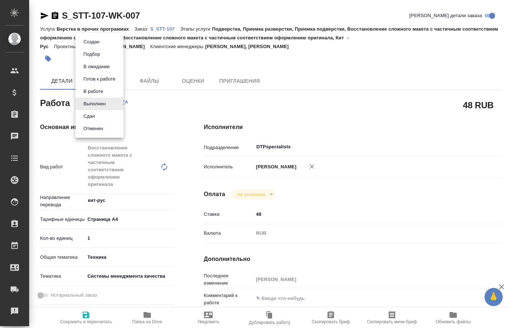
type textarea "x"
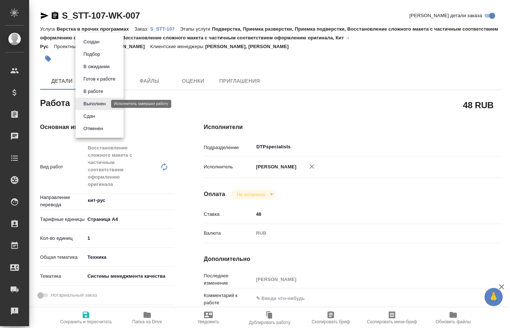
type textarea "x"
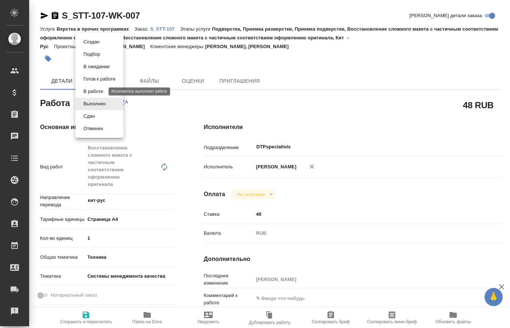
type textarea "x"
click at [99, 91] on button "В работе" at bounding box center [93, 91] width 24 height 8
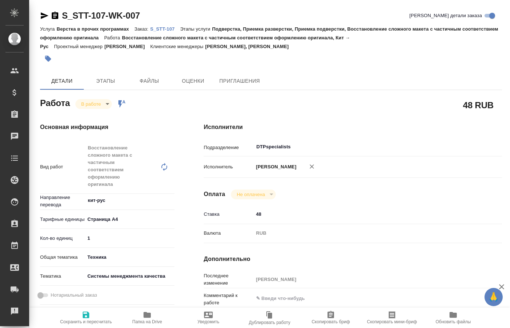
type textarea "x"
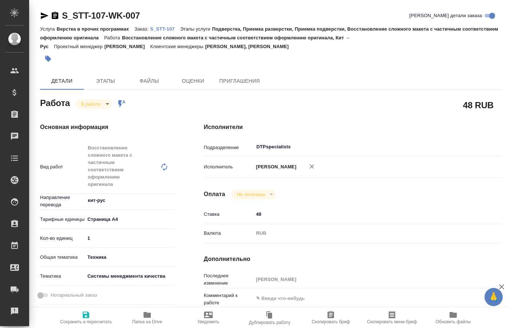
type textarea "x"
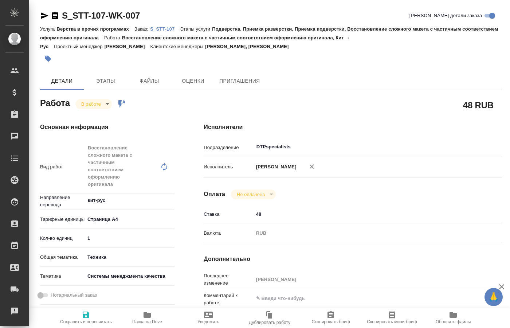
type textarea "x"
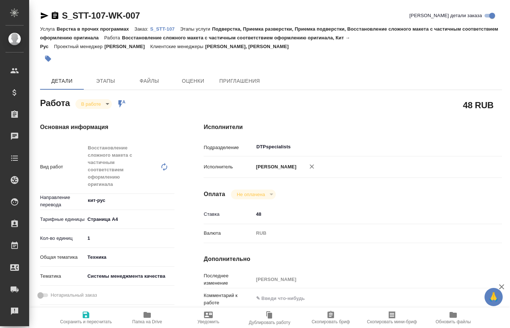
type textarea "x"
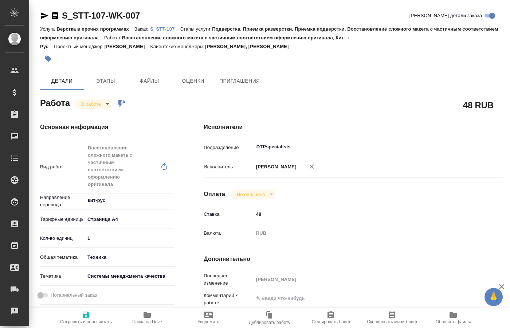
click at [43, 15] on icon "button" at bounding box center [45, 15] width 8 height 7
click at [145, 317] on icon "button" at bounding box center [147, 315] width 7 height 6
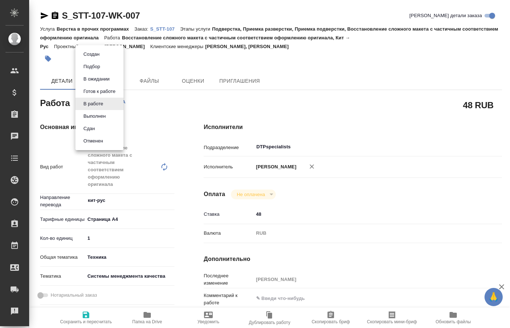
click at [106, 103] on body "🙏 .cls-1 fill:#fff; AWATERA Kucherenko Oksana Клиенты Спецификации Заказы 0 Чат…" at bounding box center [255, 164] width 510 height 328
click at [103, 116] on button "Выполнен" at bounding box center [94, 116] width 27 height 8
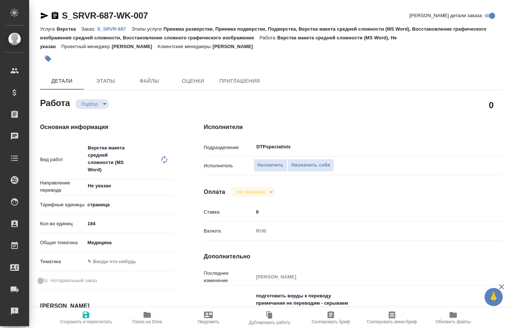
type textarea "x"
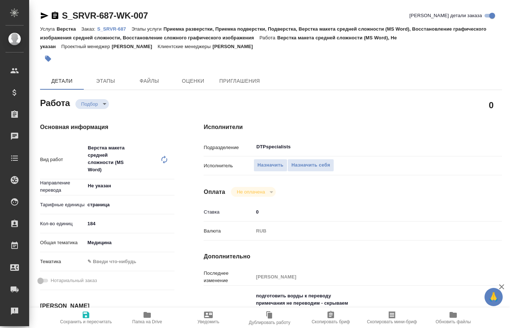
type textarea "x"
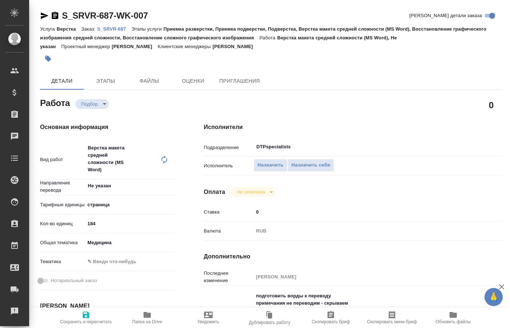
type textarea "x"
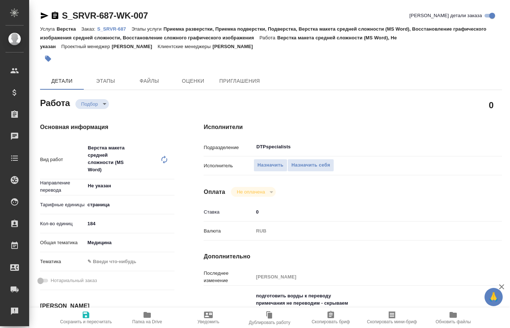
type textarea "x"
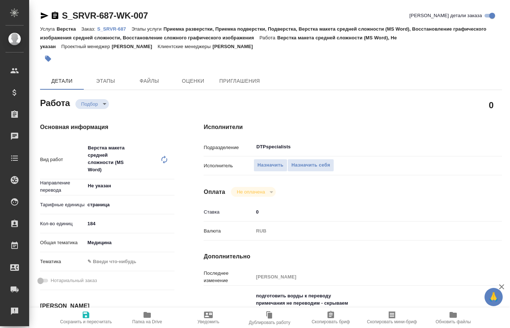
type textarea "x"
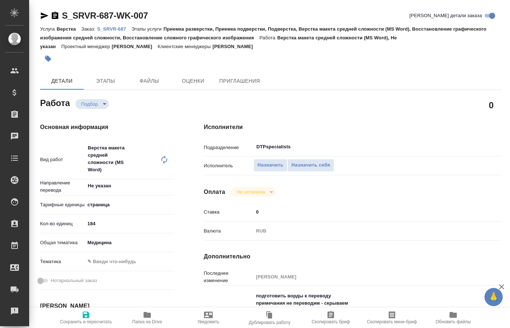
type textarea "x"
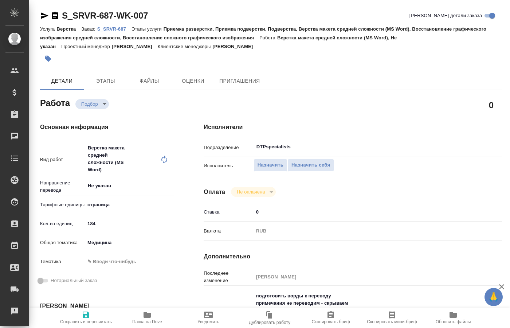
type textarea "x"
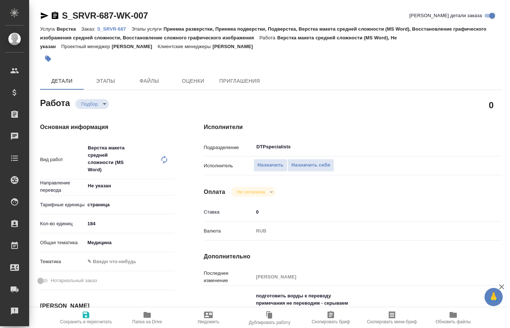
type textarea "x"
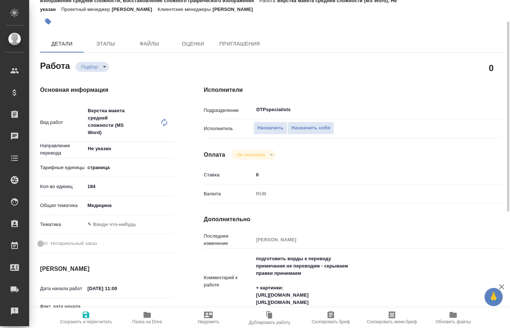
scroll to position [74, 0]
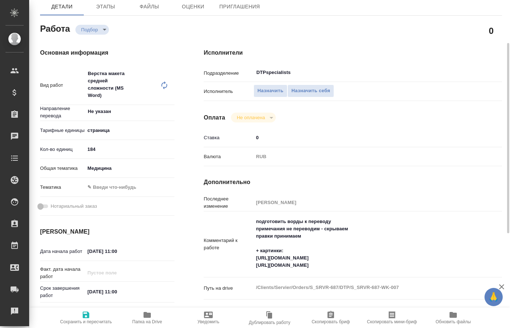
click at [142, 315] on span "Папка на Drive" at bounding box center [147, 317] width 52 height 14
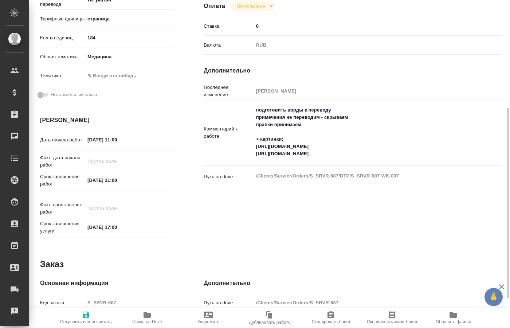
scroll to position [37, 0]
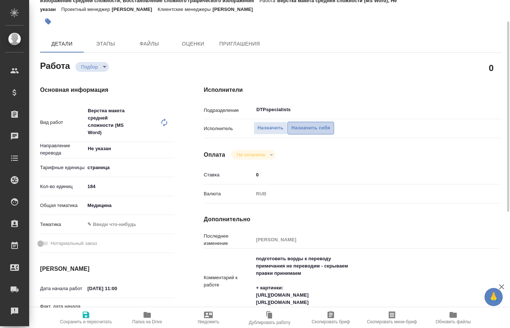
click at [327, 124] on span "Назначить себя" at bounding box center [310, 128] width 39 height 8
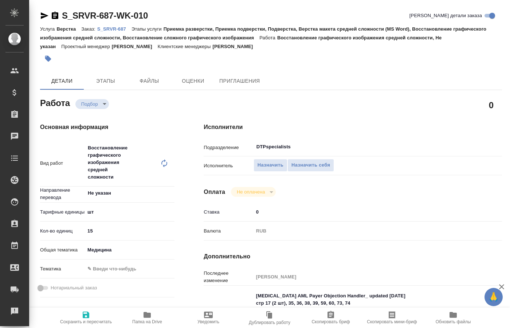
type textarea "x"
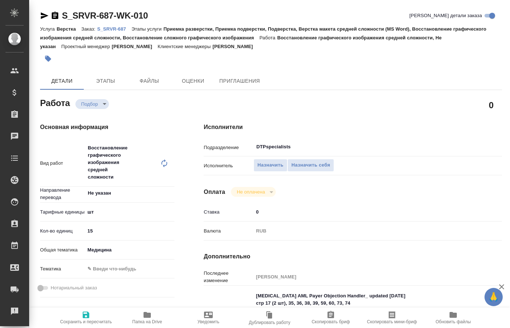
type textarea "x"
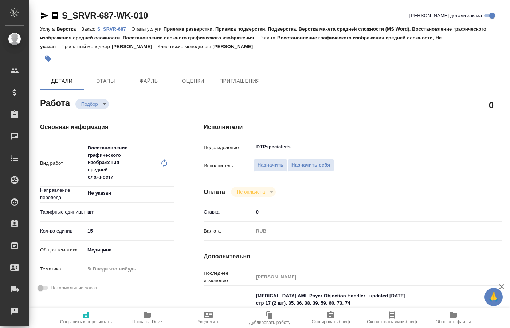
type textarea "x"
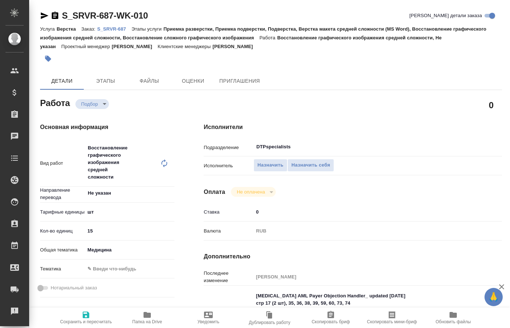
type textarea "x"
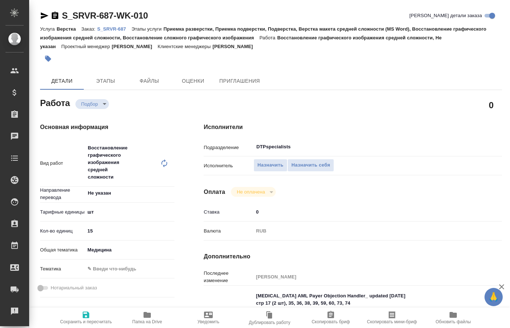
type textarea "x"
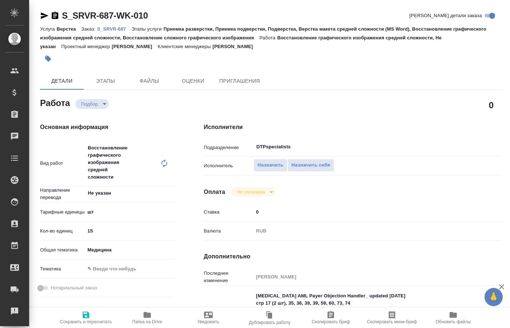
type textarea "x"
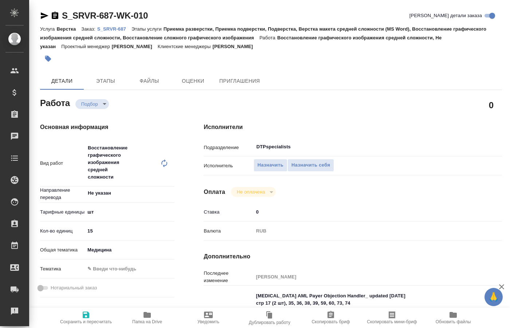
type textarea "x"
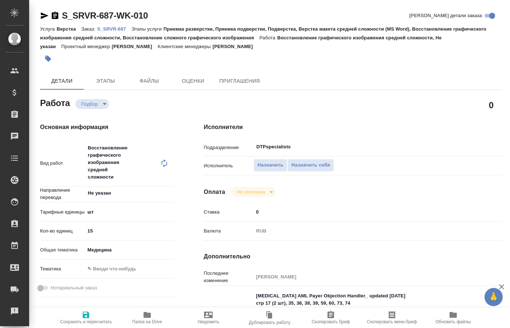
type textarea "x"
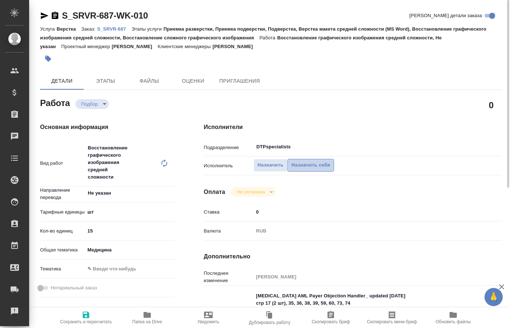
click at [299, 161] on span "Назначить себя" at bounding box center [310, 165] width 39 height 8
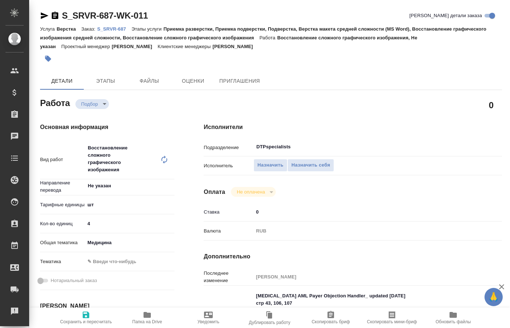
type textarea "x"
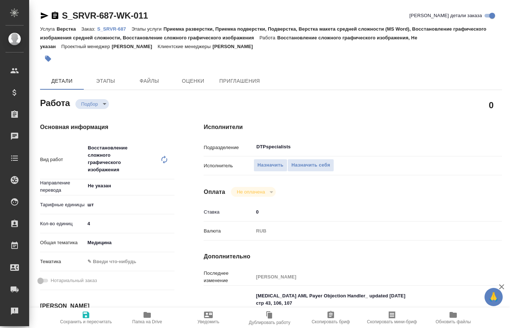
type textarea "x"
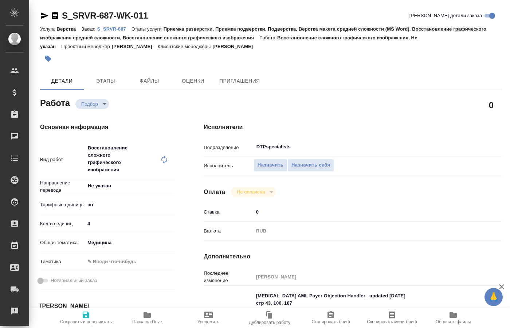
type textarea "x"
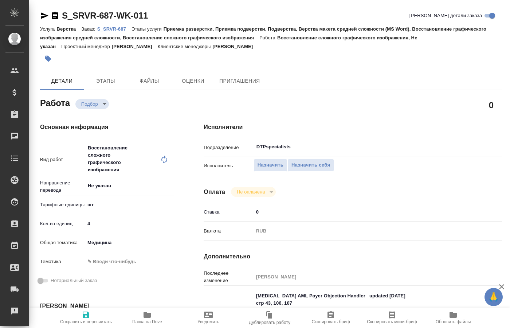
type textarea "x"
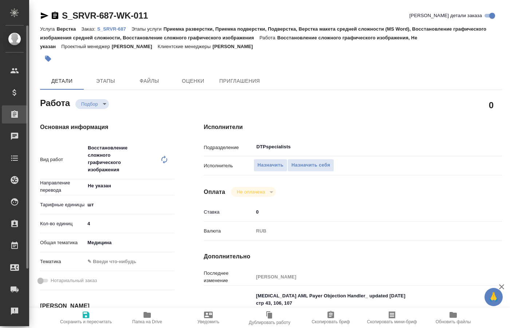
type textarea "x"
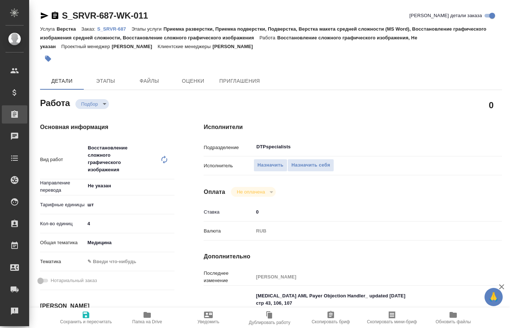
type textarea "x"
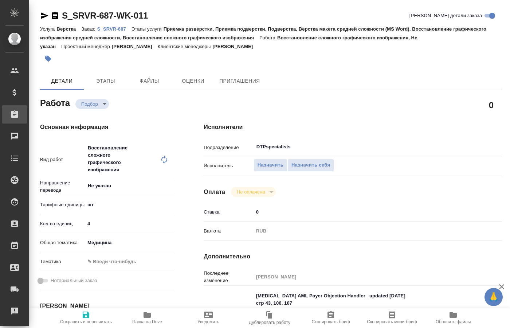
type textarea "x"
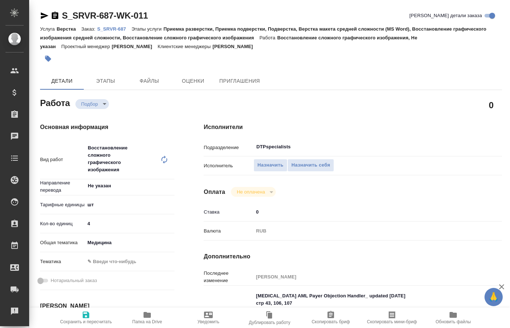
click at [315, 252] on h4 "Дополнительно" at bounding box center [353, 256] width 298 height 9
click at [295, 161] on span "Назначить себя" at bounding box center [310, 165] width 39 height 8
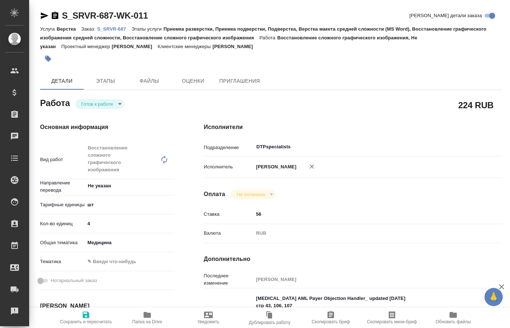
type textarea "x"
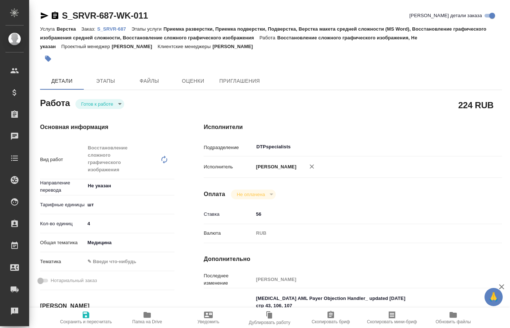
type textarea "x"
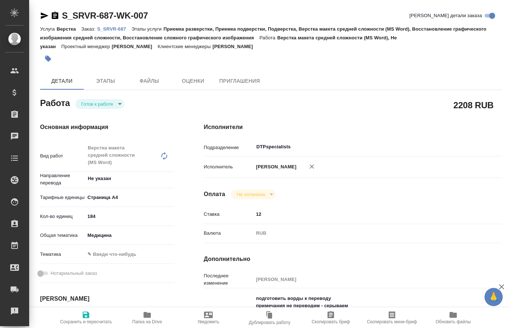
type textarea "x"
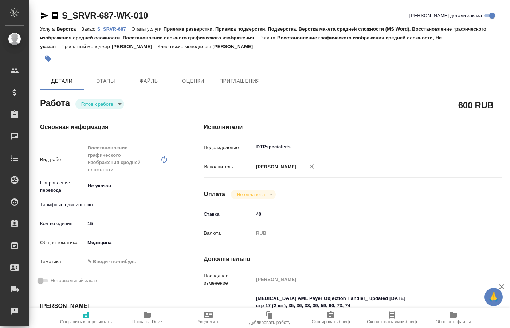
type textarea "x"
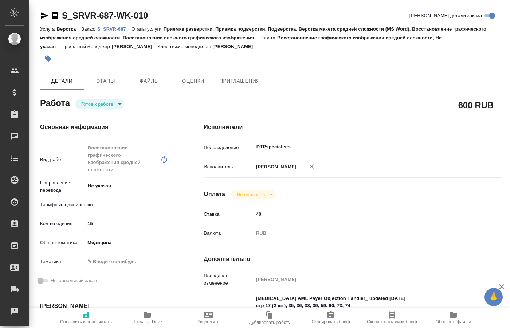
type textarea "x"
